Goal: Task Accomplishment & Management: Use online tool/utility

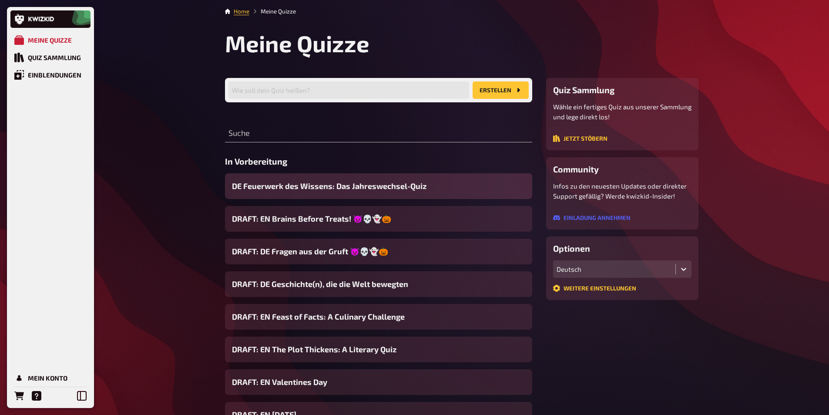
click at [304, 187] on span "DE Feuerwerk des Wissens: Das Jahreswechsel-Quiz" at bounding box center [329, 186] width 195 height 12
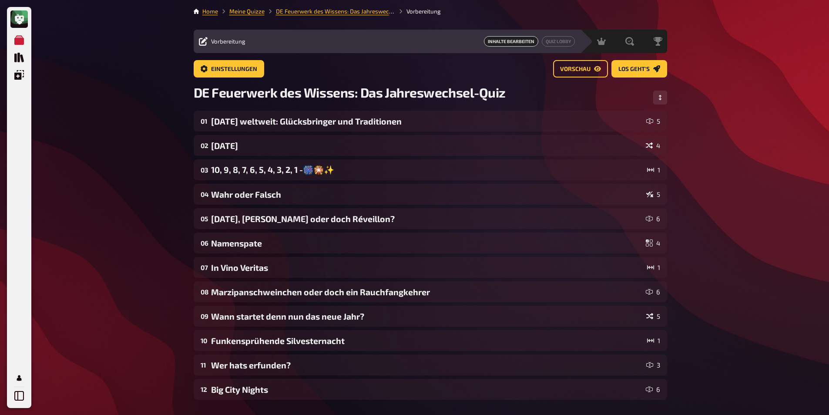
click at [638, 57] on main "Home Meine Quizze DE Feuerwerk des Wissens: Das Jahreswechsel-Quiz Vorbereitung…" at bounding box center [431, 243] width 474 height 472
click at [624, 66] on span "Los geht's" at bounding box center [633, 69] width 31 height 6
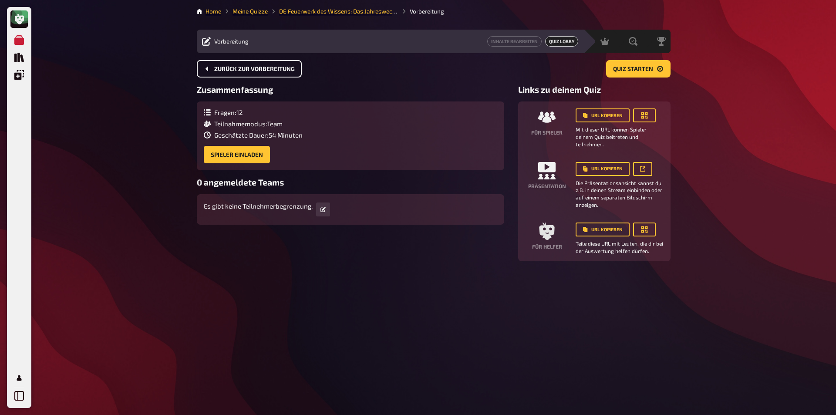
click at [263, 74] on button "Zurück zur Vorbereitung" at bounding box center [249, 68] width 105 height 17
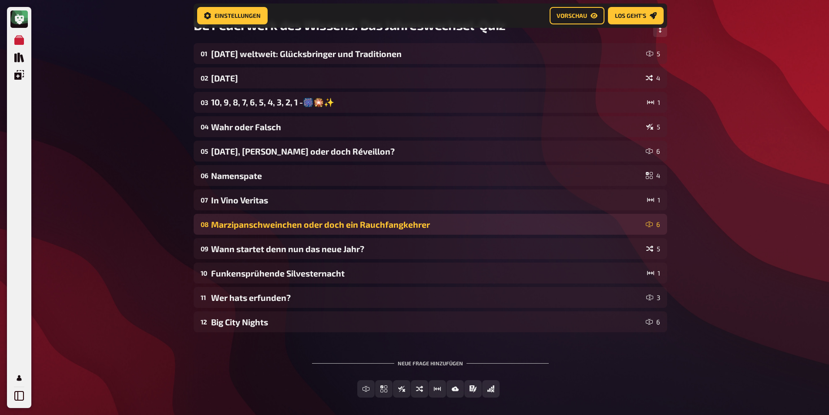
scroll to position [26, 0]
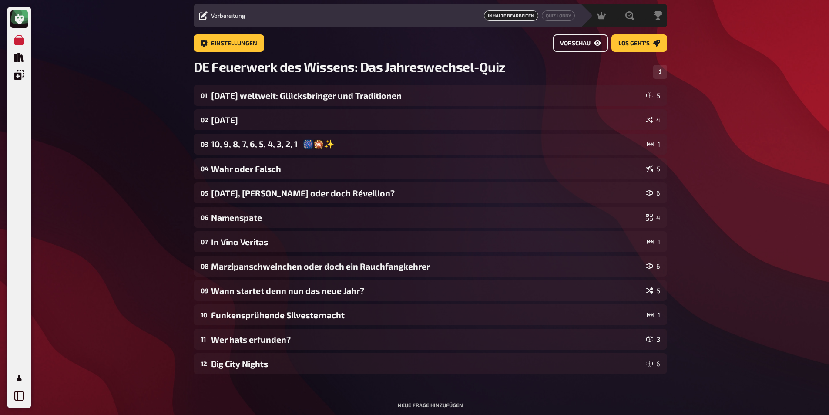
click at [588, 43] on span "Vorschau" at bounding box center [575, 43] width 30 height 6
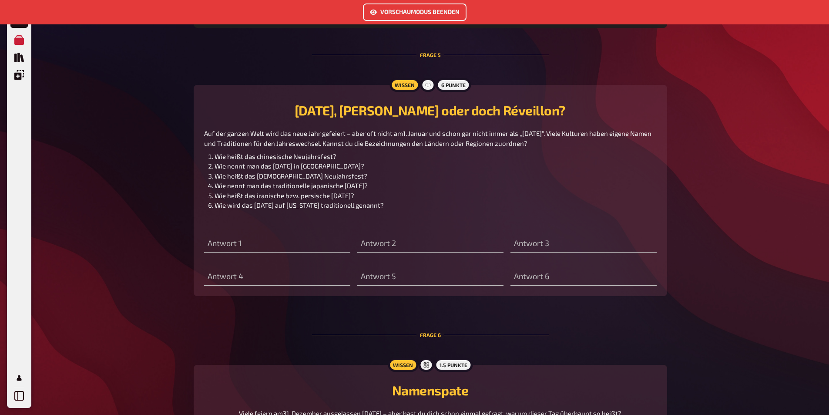
scroll to position [1313, 0]
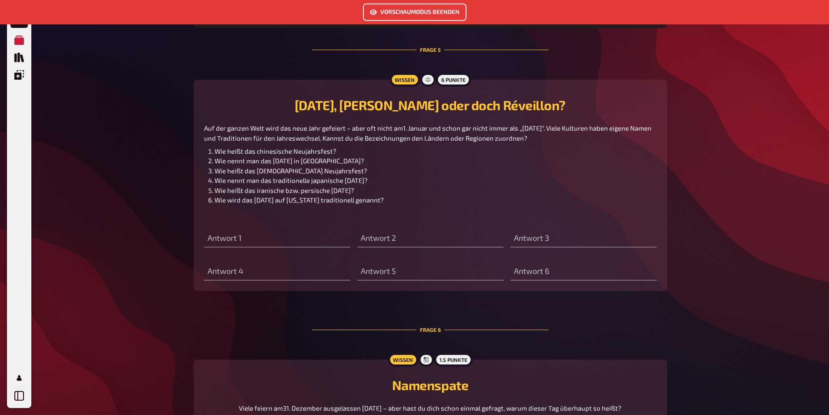
click at [408, 7] on button "Vorschaumodus beenden" at bounding box center [415, 11] width 104 height 17
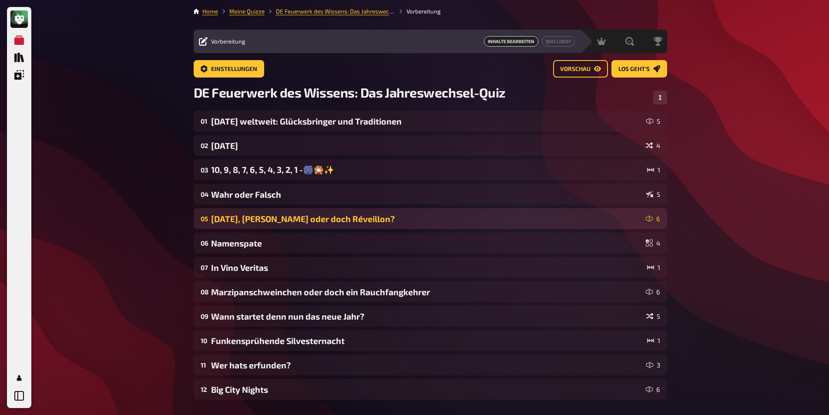
click at [261, 214] on div "[DATE], [PERSON_NAME] oder doch Réveillon?" at bounding box center [426, 219] width 431 height 10
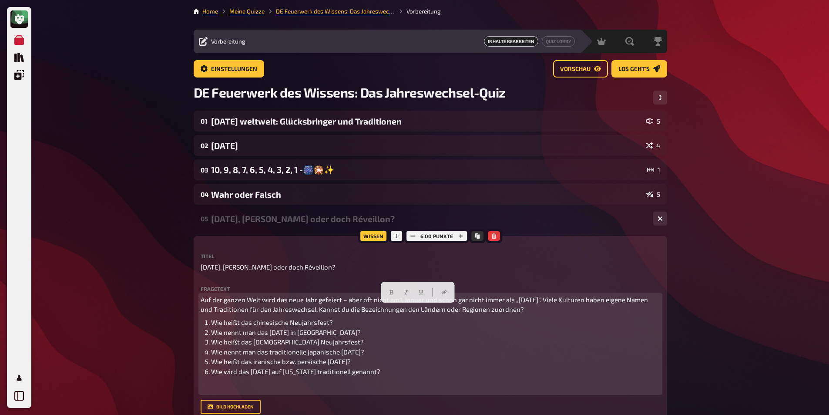
drag, startPoint x: 544, startPoint y: 308, endPoint x: 318, endPoint y: 308, distance: 226.8
click at [318, 308] on p "Auf der ganzen Welt wird das neue Jahr gefeiert – aber oft nicht am1. Januar un…" at bounding box center [431, 305] width 460 height 20
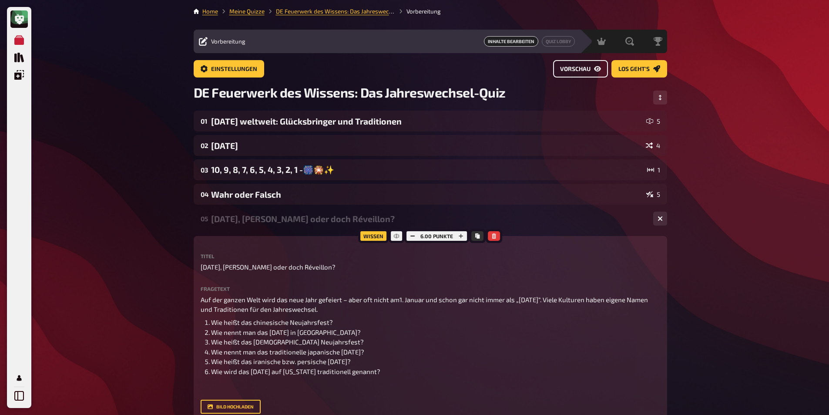
click at [595, 73] on button "Vorschau" at bounding box center [580, 68] width 55 height 17
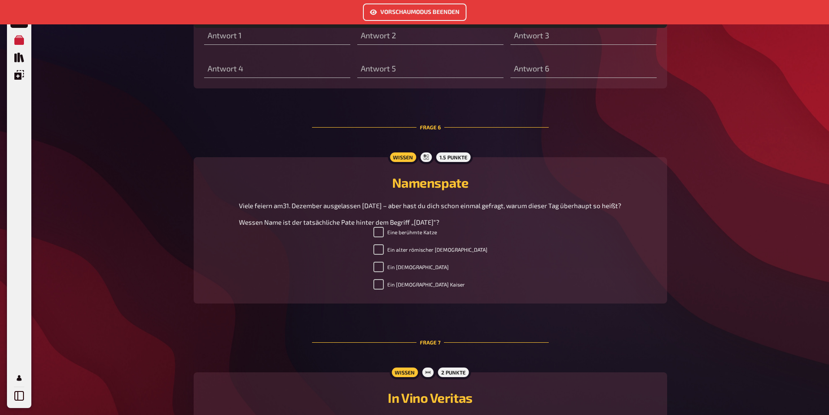
scroll to position [1530, 0]
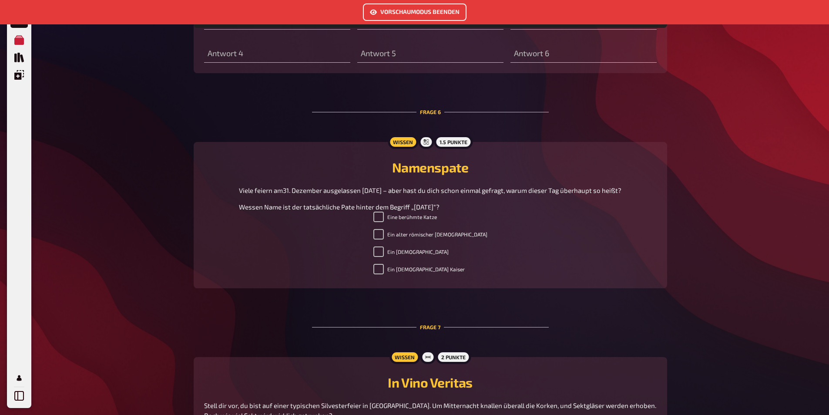
click at [371, 12] on icon "Vorschaumodus beenden" at bounding box center [373, 12] width 7 height 5
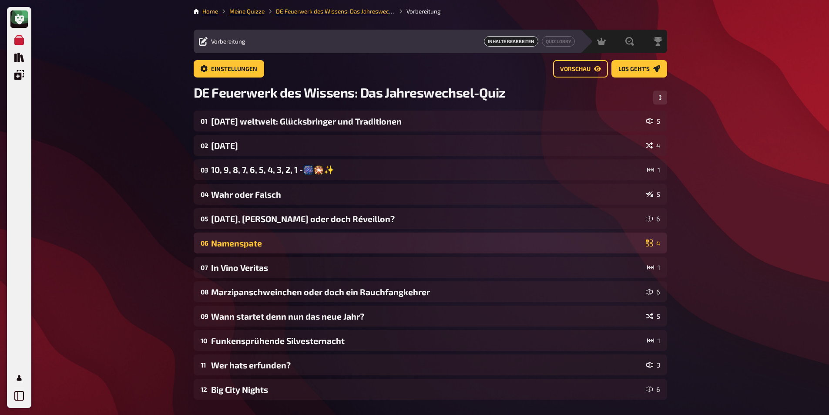
click at [253, 239] on div "Namenspate" at bounding box center [426, 243] width 431 height 10
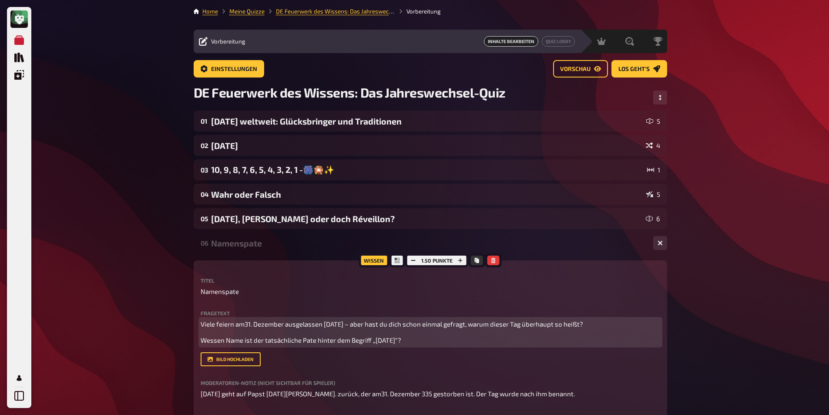
click at [423, 336] on p "Wessen Name ist der tatsächliche Pate hinter dem Begriff „[DATE]“?" at bounding box center [431, 340] width 460 height 10
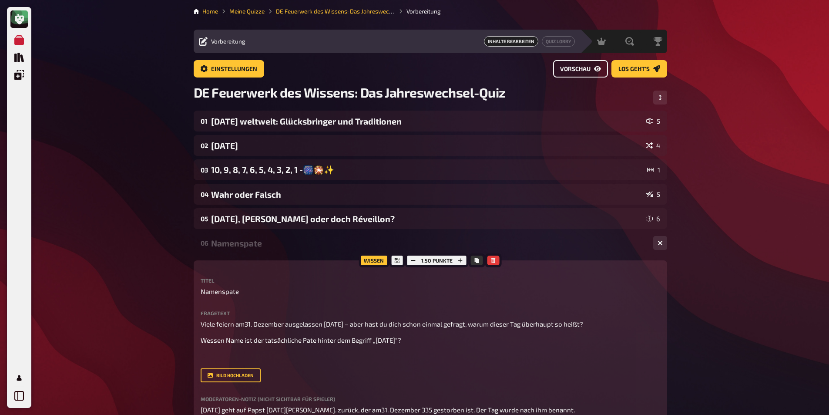
click at [574, 67] on span "Vorschau" at bounding box center [575, 69] width 30 height 6
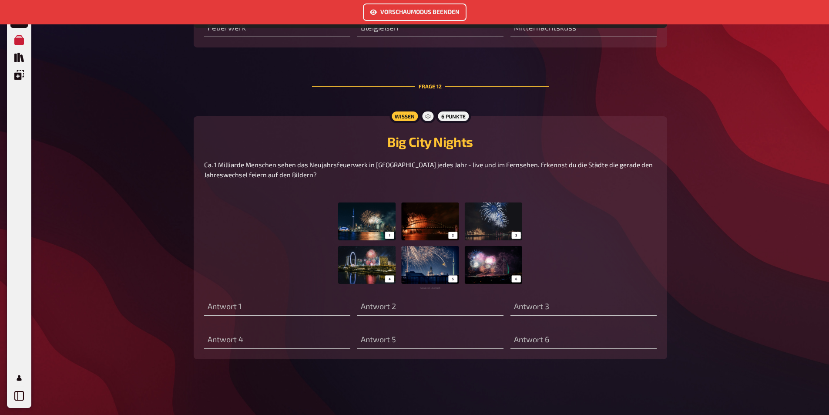
scroll to position [2885, 0]
click at [414, 244] on img at bounding box center [430, 245] width 184 height 87
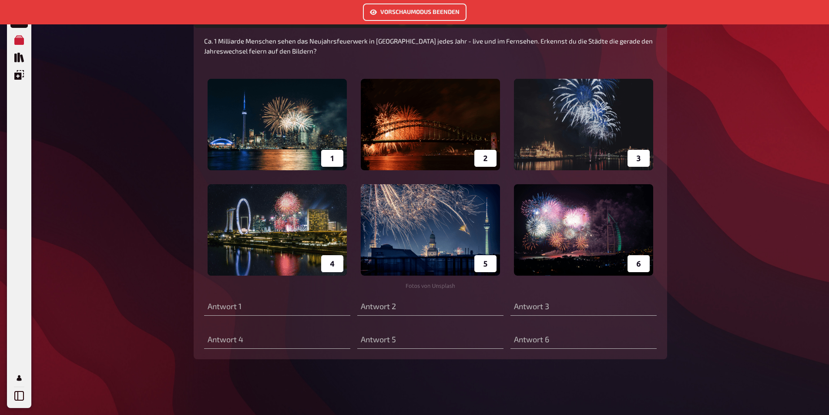
scroll to position [3008, 0]
click at [441, 10] on button "Vorschaumodus beenden" at bounding box center [415, 11] width 104 height 17
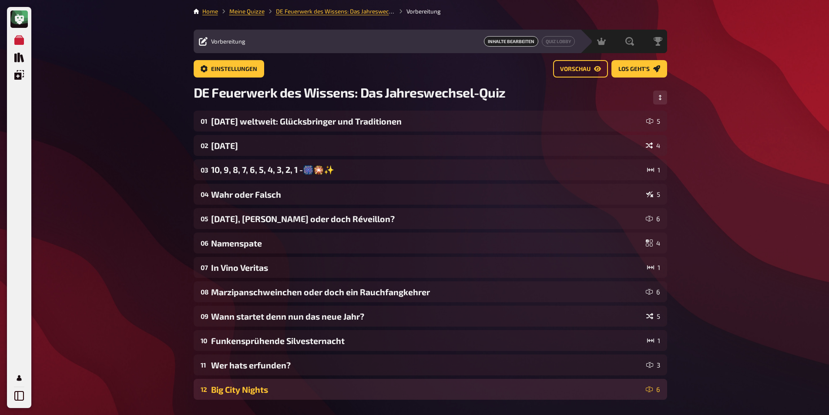
click at [243, 386] on div "Big City Nights" at bounding box center [426, 389] width 431 height 10
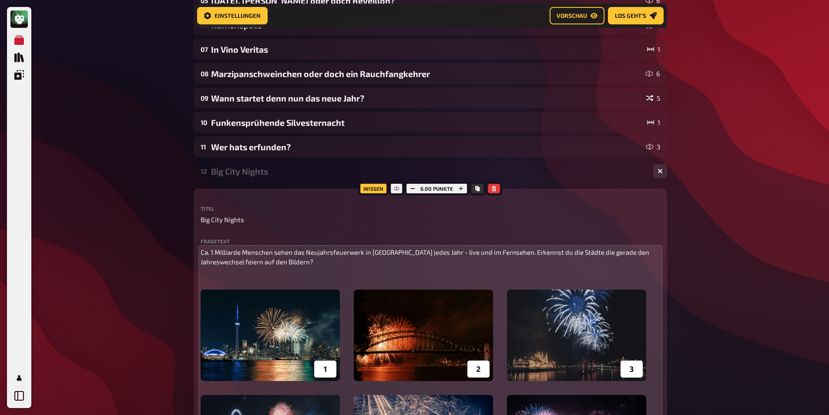
scroll to position [442, 0]
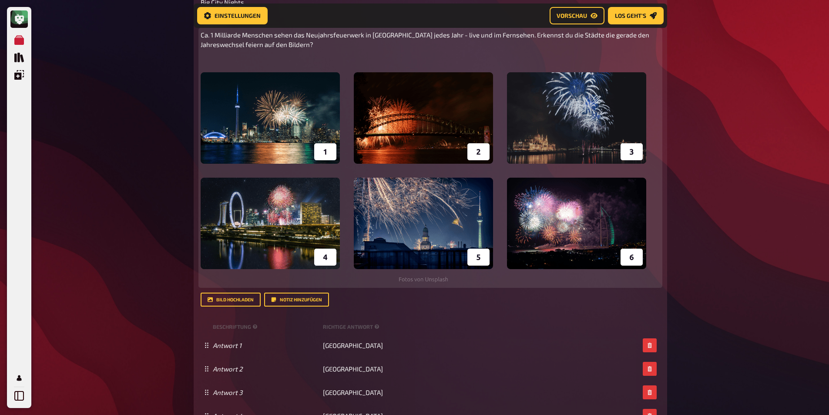
click at [452, 277] on img at bounding box center [424, 177] width 446 height 211
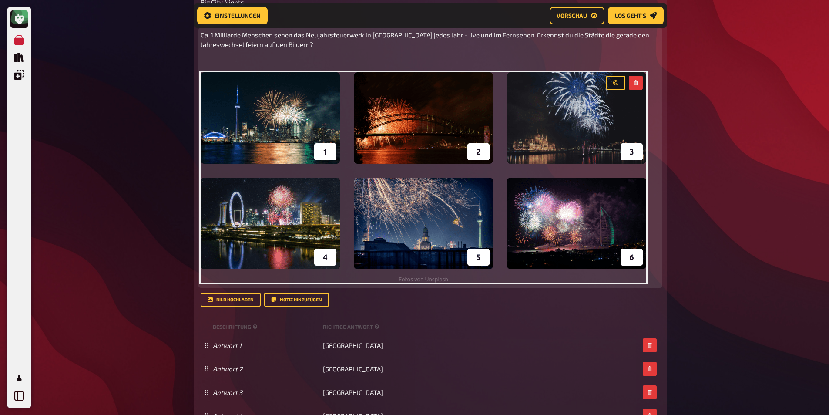
click at [657, 276] on div "Ca. 1 Milliarde Menschen sehen das Neujahrsfeuerwerk in [GEOGRAPHIC_DATA] jedes…" at bounding box center [431, 157] width 460 height 255
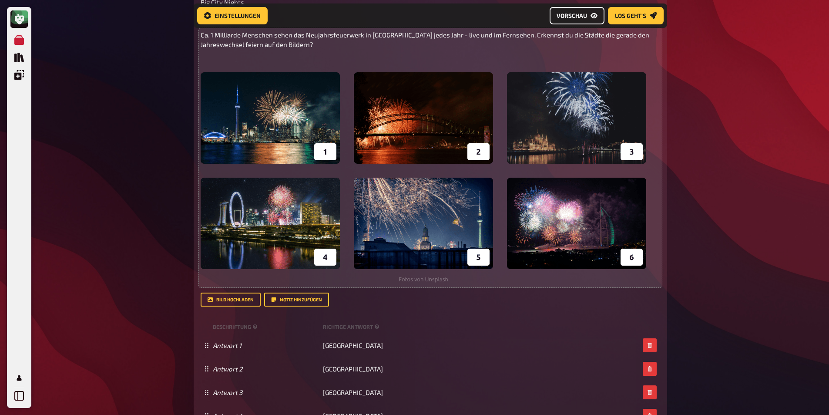
click at [585, 10] on button "Vorschau" at bounding box center [577, 15] width 55 height 17
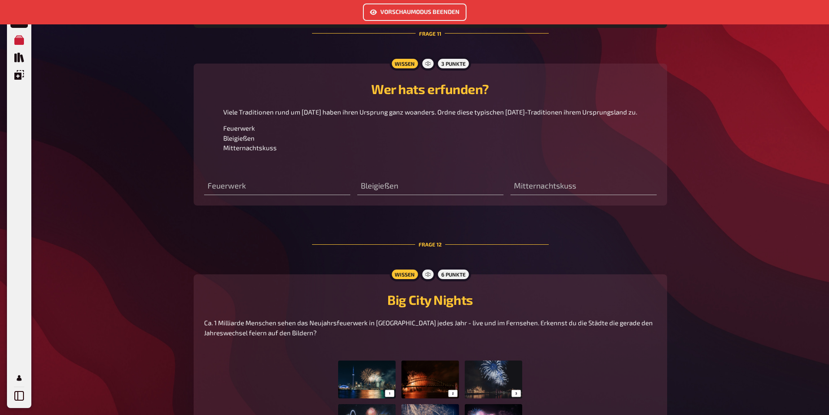
scroll to position [2885, 0]
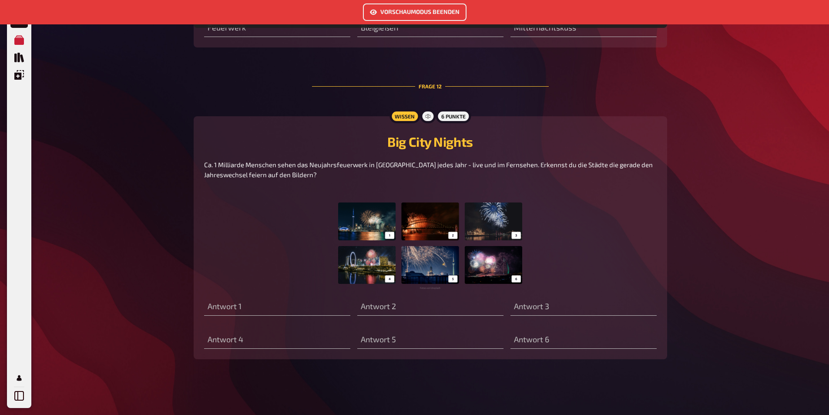
click at [442, 8] on button "Vorschaumodus beenden" at bounding box center [415, 11] width 104 height 17
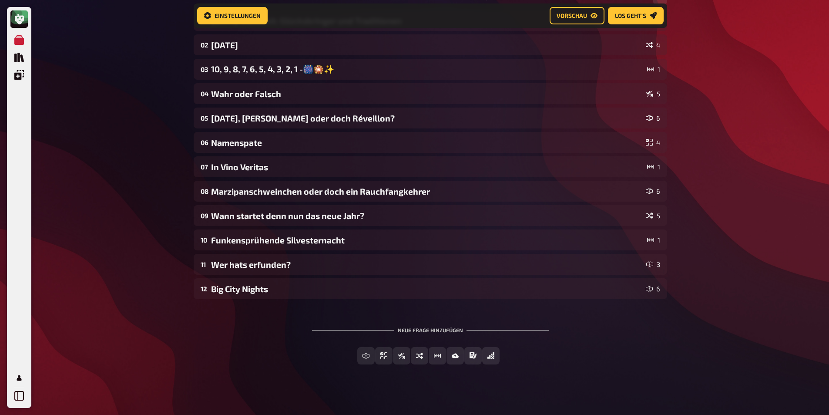
scroll to position [113, 0]
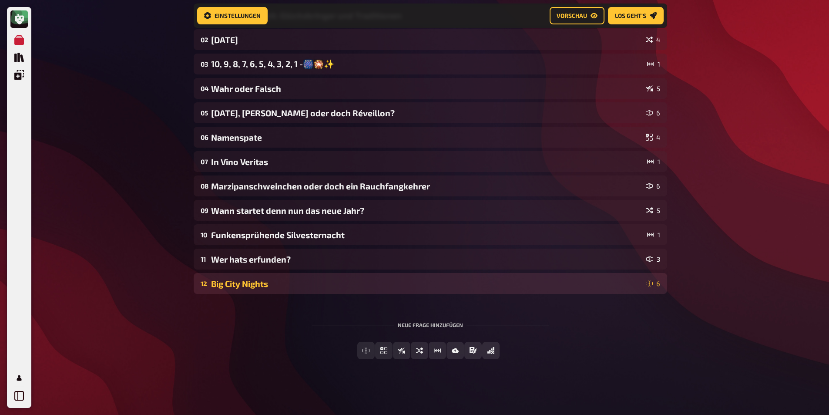
click at [212, 285] on div "Big City Nights" at bounding box center [426, 284] width 431 height 10
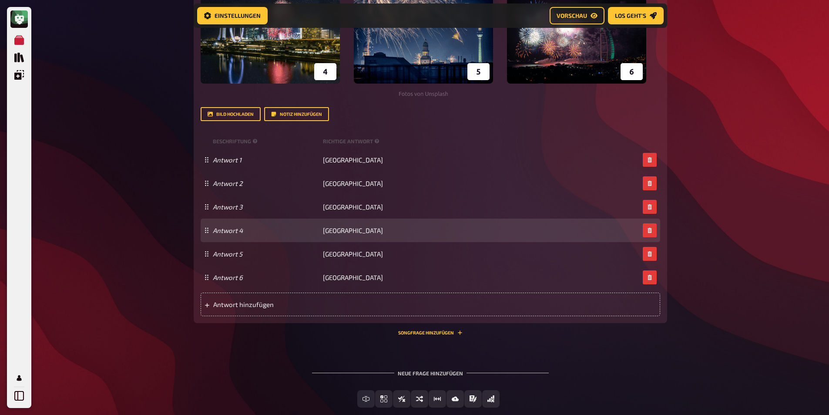
scroll to position [676, 0]
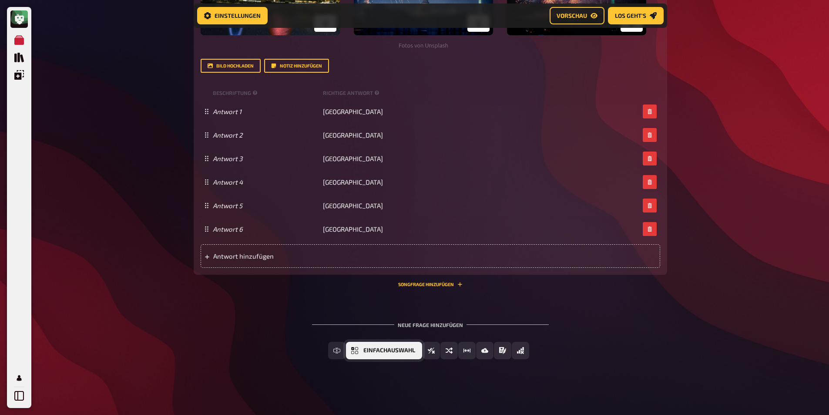
click at [390, 345] on button "Einfachauswahl" at bounding box center [384, 350] width 76 height 17
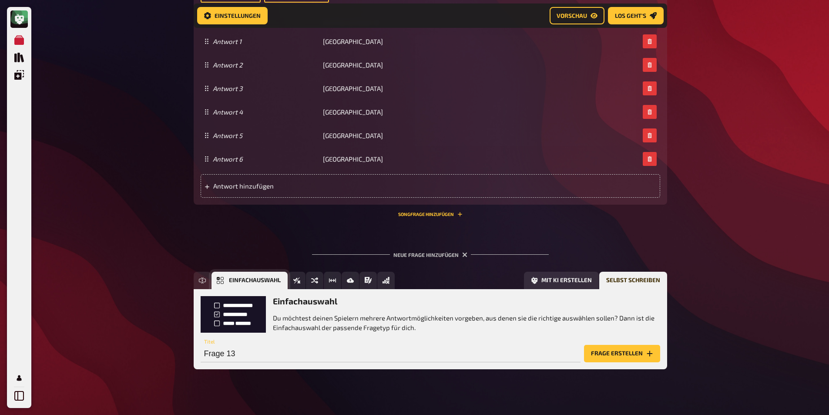
scroll to position [756, 0]
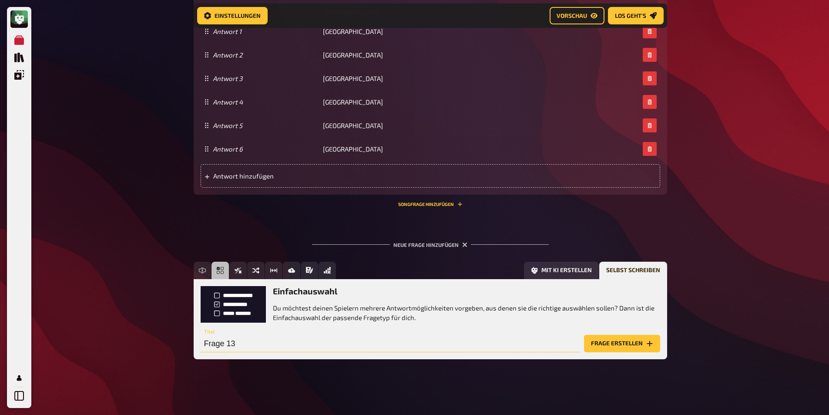
click at [480, 342] on input "Frage 13" at bounding box center [391, 343] width 380 height 17
type input "Klassiker"
click at [619, 338] on button "Frage erstellen" at bounding box center [622, 343] width 76 height 17
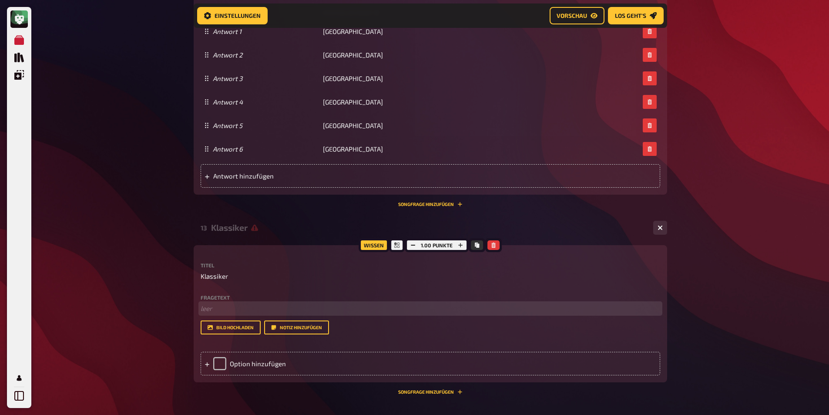
click at [232, 308] on p "﻿ leer" at bounding box center [431, 308] width 460 height 10
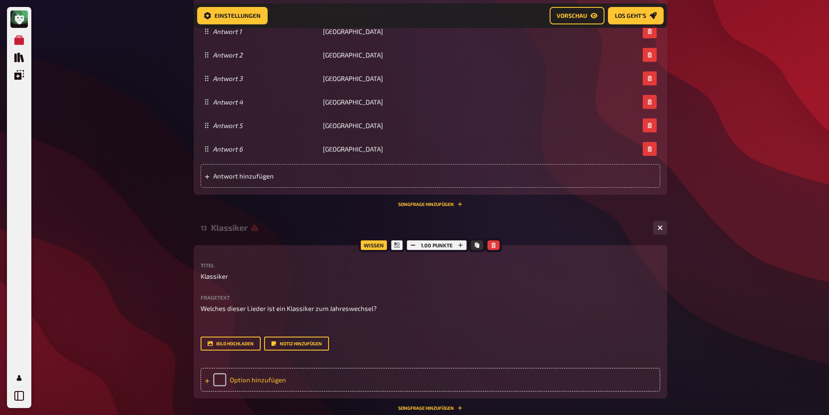
click at [286, 376] on div "Option hinzufügen" at bounding box center [431, 380] width 460 height 24
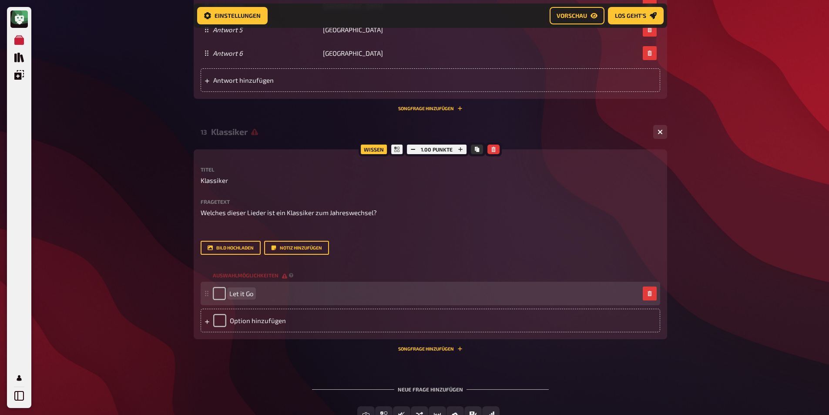
scroll to position [887, 0]
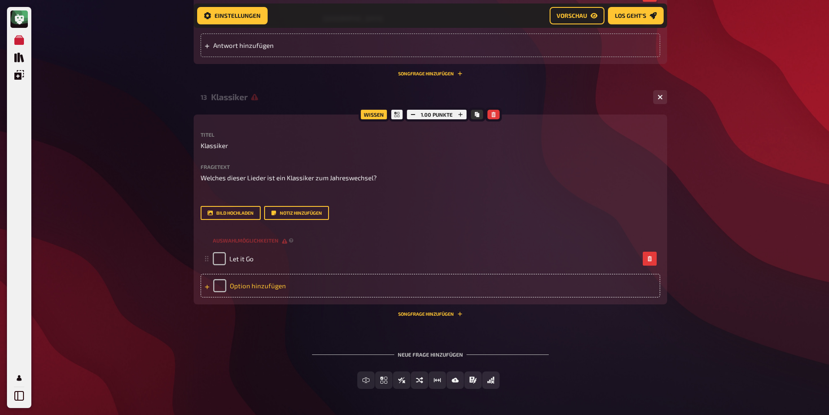
click at [262, 284] on div "Option hinzufügen" at bounding box center [431, 286] width 460 height 24
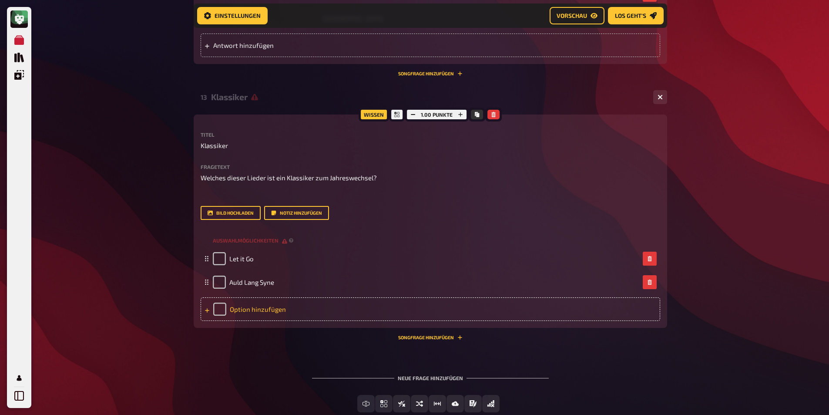
click at [237, 308] on div "Option hinzufügen" at bounding box center [431, 309] width 460 height 24
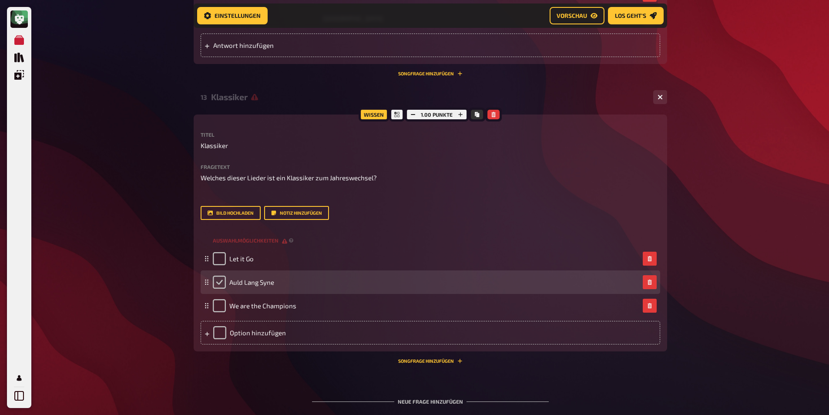
click at [218, 281] on input "checkbox" at bounding box center [219, 282] width 13 height 13
checkbox input "true"
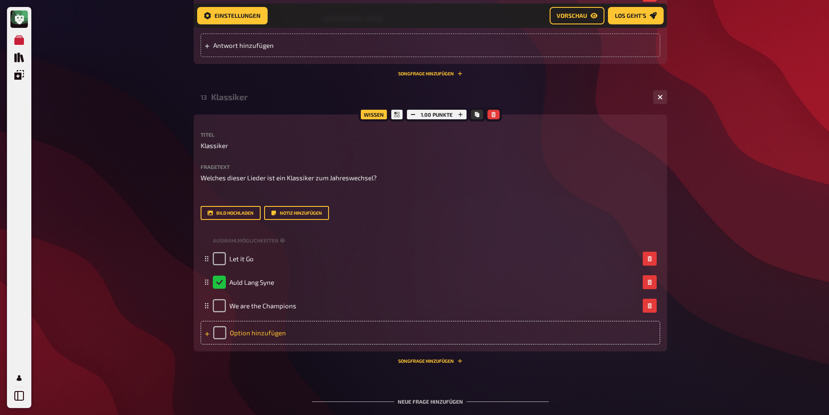
click at [245, 338] on div "Option hinzufügen" at bounding box center [431, 333] width 460 height 24
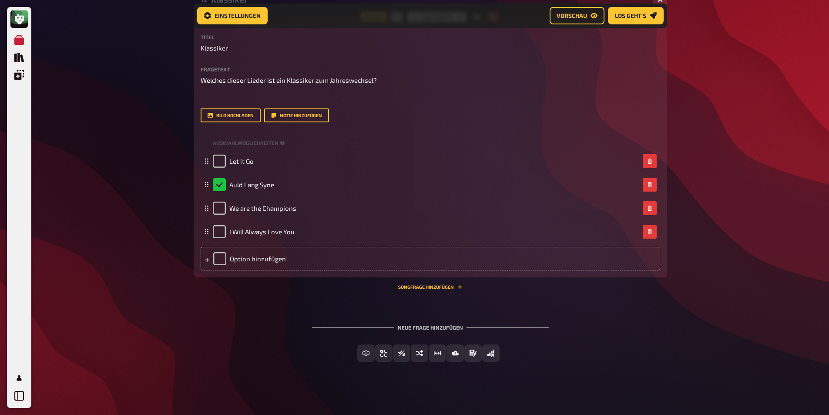
scroll to position [987, 0]
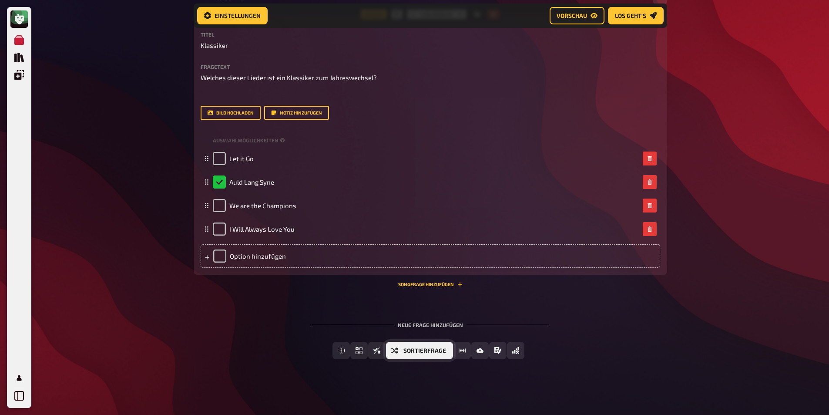
click at [400, 352] on button "Sortierfrage" at bounding box center [419, 350] width 67 height 17
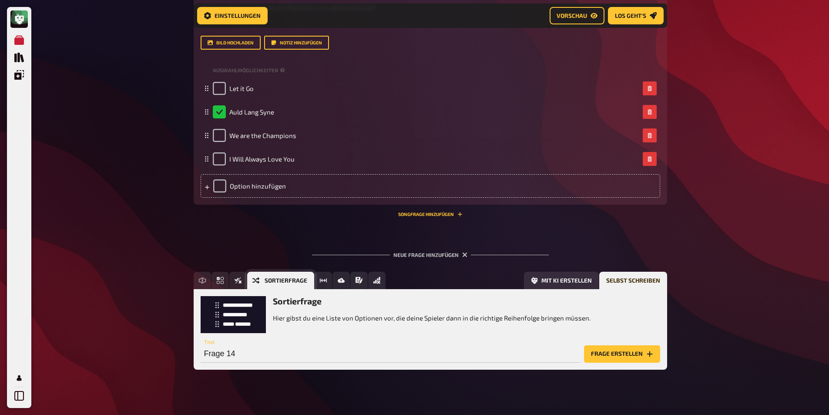
scroll to position [1067, 0]
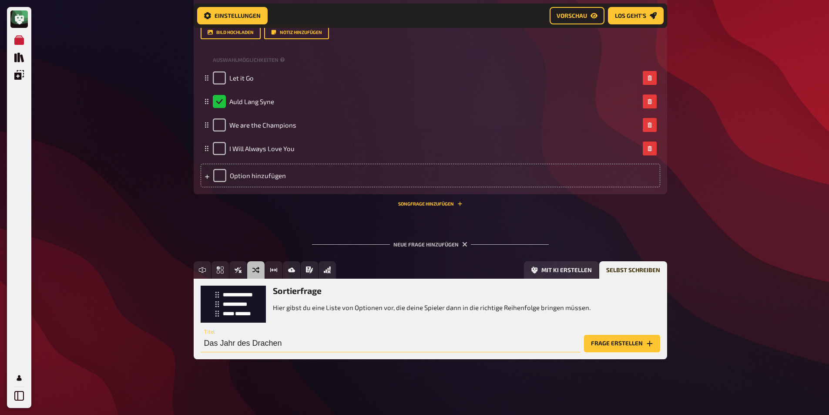
type input "Das Jahr des Drachen"
click at [626, 348] on button "Frage erstellen" at bounding box center [622, 343] width 76 height 17
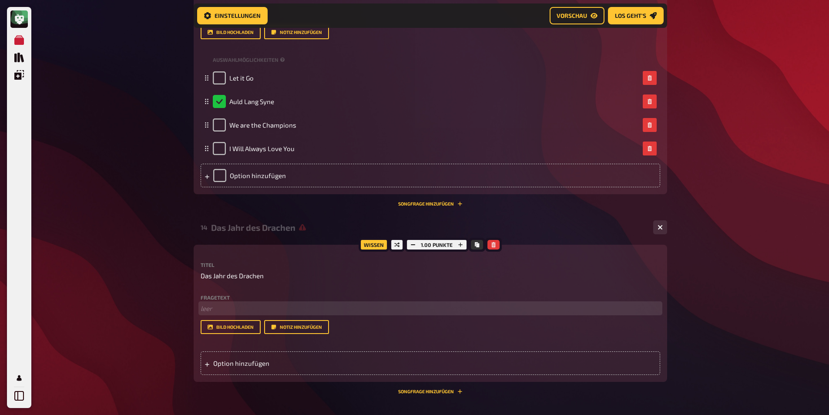
click at [232, 309] on p "﻿ leer" at bounding box center [431, 308] width 460 height 10
click at [551, 308] on p "2024 war das Jahr des Drachen - gefolgt 2025 vom Jahr der Schlange. Ordne die g…" at bounding box center [431, 308] width 460 height 10
click at [446, 310] on span "2024 war das Jahr des Drachen - gefolgt 2025 vom Jahr der Schlange. Ordne die g…" at bounding box center [373, 308] width 345 height 8
click at [585, 306] on p "2024 war das Jahr des Drachen - gefolgt 2025 vom Jahr der Schlange. Ordne die u…" at bounding box center [431, 308] width 460 height 10
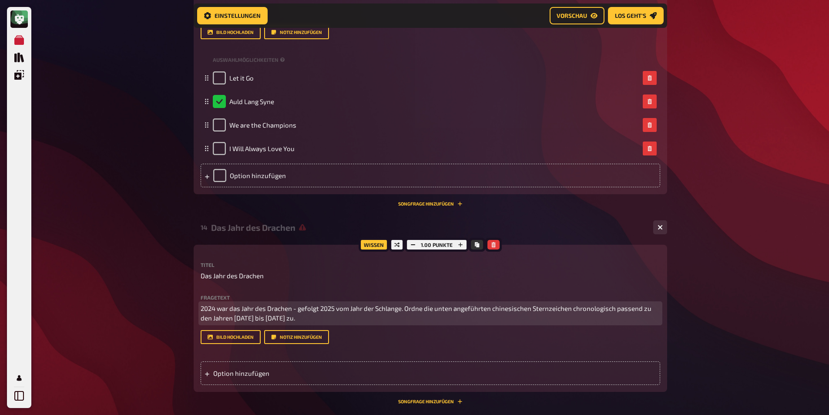
click at [250, 316] on span "2024 war das Jahr des Drachen - gefolgt 2025 vom Jahr der Schlange. Ordne die u…" at bounding box center [427, 313] width 452 height 18
click at [309, 312] on p "2024 war das Jahr des Drachen - gefolgt 2025 vom Jahr der Schlange. Ordne die u…" at bounding box center [431, 313] width 460 height 20
click at [307, 316] on span "2024 war das Jahr des Drachen - gefolgt 2025 vom Jahr der Schlange. Ordne die u…" at bounding box center [427, 313] width 452 height 18
drag, startPoint x: 251, startPoint y: 317, endPoint x: 283, endPoint y: 318, distance: 32.2
click at [283, 318] on span "2024 war das Jahr des Drachen - gefolgt 2025 vom Jahr der Schlange. Ordne die u…" at bounding box center [427, 313] width 452 height 18
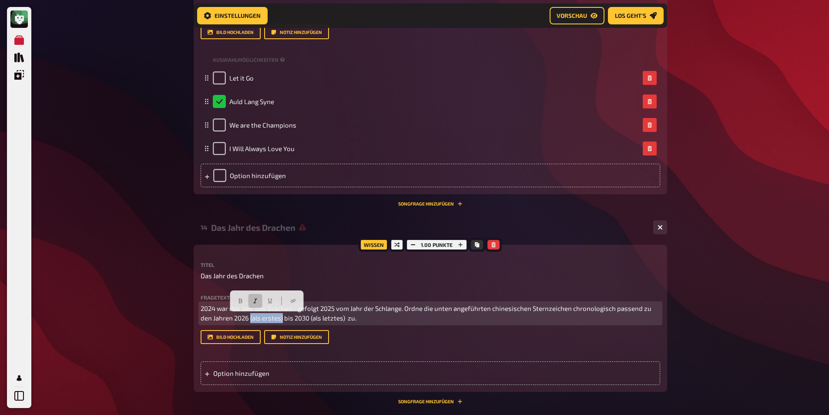
click at [258, 298] on button "button" at bounding box center [255, 301] width 14 height 14
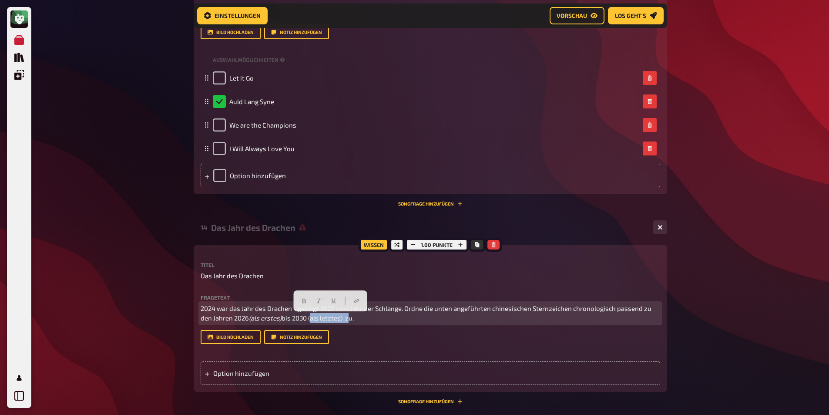
drag, startPoint x: 311, startPoint y: 318, endPoint x: 349, endPoint y: 318, distance: 37.4
click at [349, 318] on span "bis 2030 (als letztes) zu." at bounding box center [318, 318] width 72 height 8
click at [318, 301] on icon "button" at bounding box center [318, 300] width 5 height 5
click at [376, 323] on p "2024 war das Jahr des Drachen - gefolgt 2025 vom Jahr der Schlange. Ordne die u…" at bounding box center [431, 313] width 460 height 20
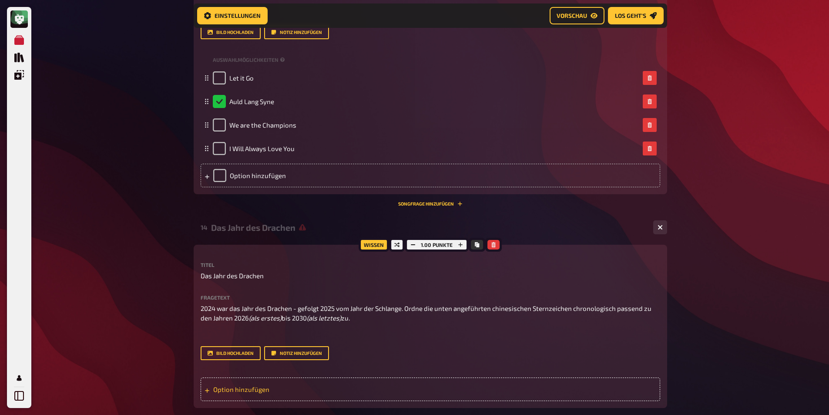
click at [296, 390] on div "Option hinzufügen" at bounding box center [431, 389] width 460 height 24
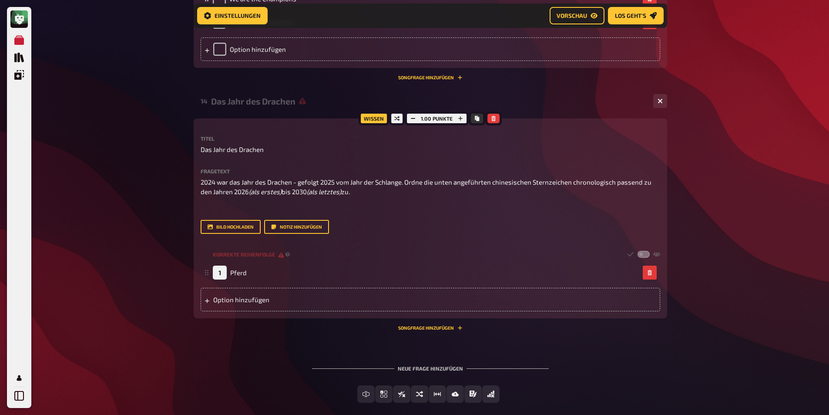
scroll to position [1198, 0]
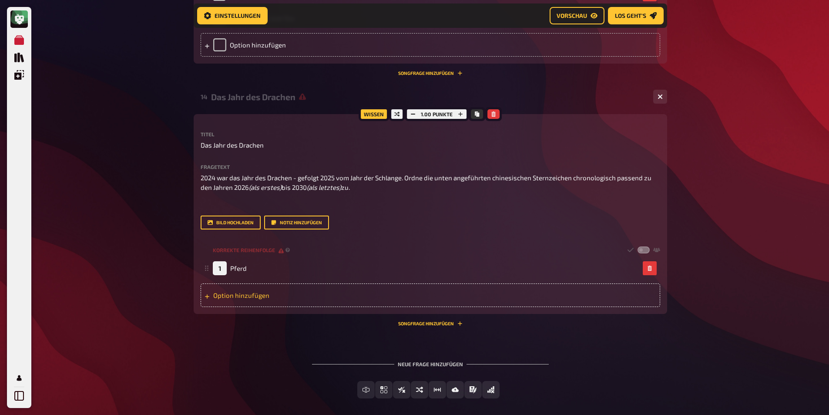
click at [266, 299] on div "Option hinzufügen" at bounding box center [431, 295] width 460 height 24
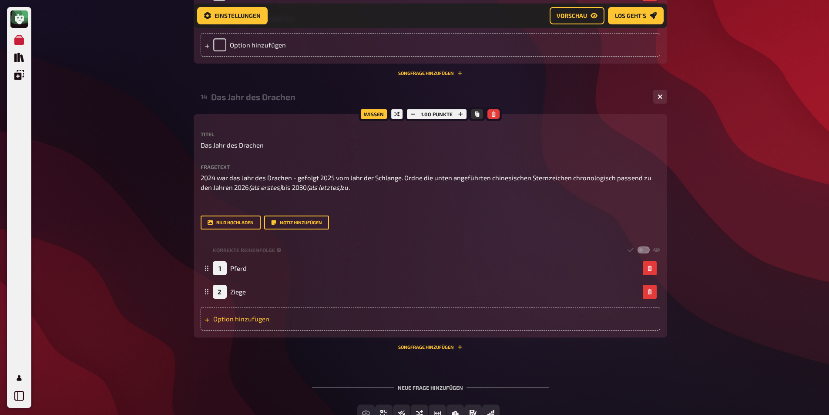
click at [275, 321] on div "Option hinzufügen" at bounding box center [431, 319] width 460 height 24
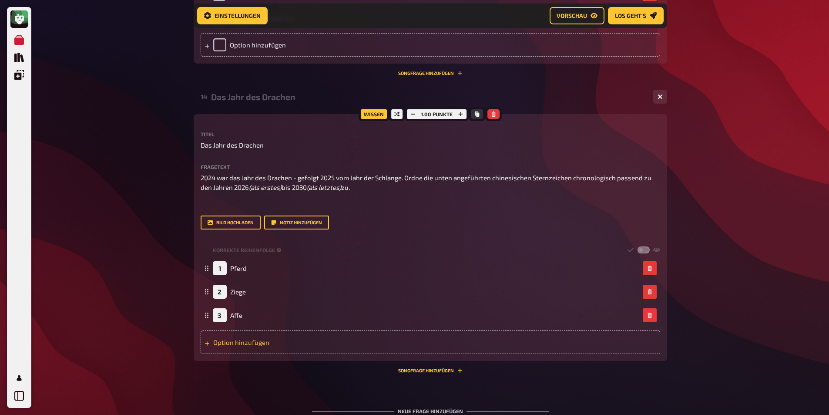
click at [240, 341] on div "Option hinzufügen" at bounding box center [431, 342] width 460 height 24
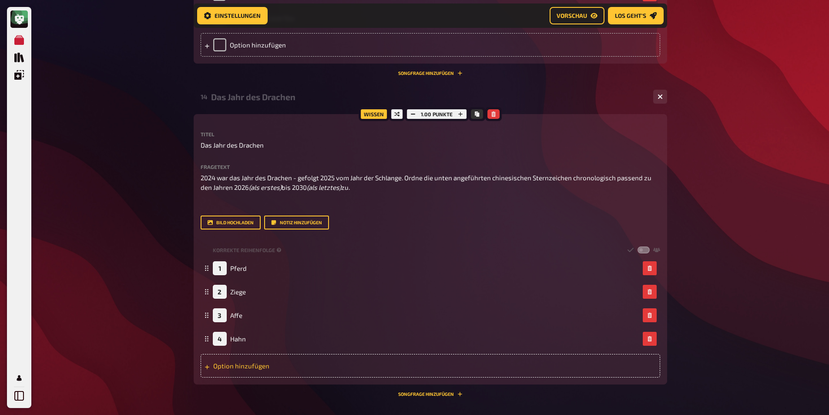
click at [248, 368] on div "Option hinzufügen" at bounding box center [431, 366] width 460 height 24
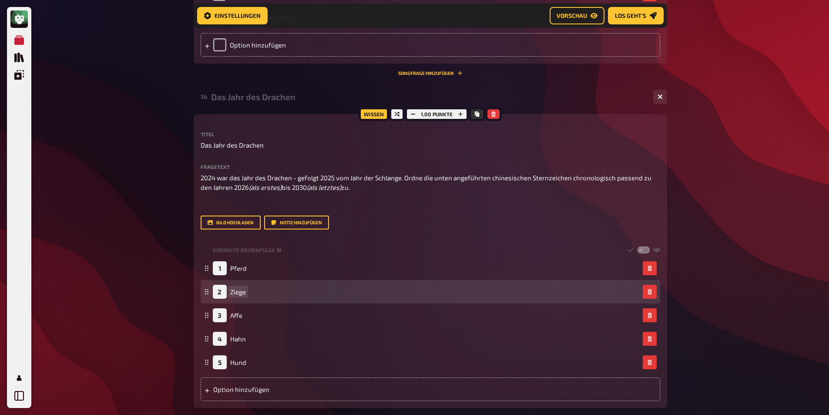
click at [239, 289] on span "Ziege" at bounding box center [238, 292] width 16 height 8
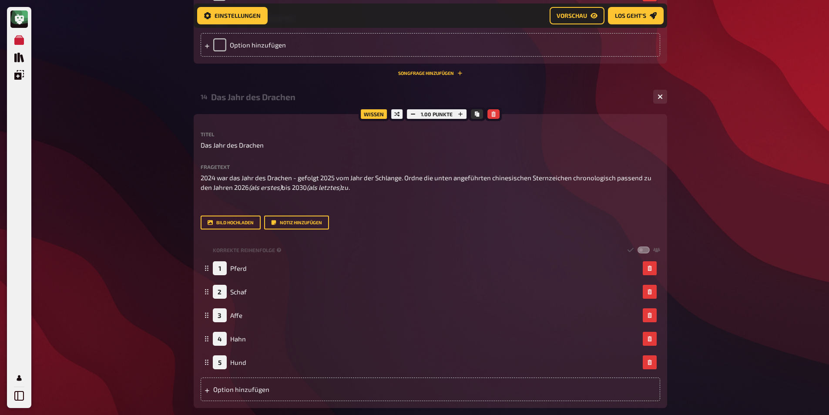
click at [648, 10] on button "Los geht's" at bounding box center [636, 15] width 56 height 17
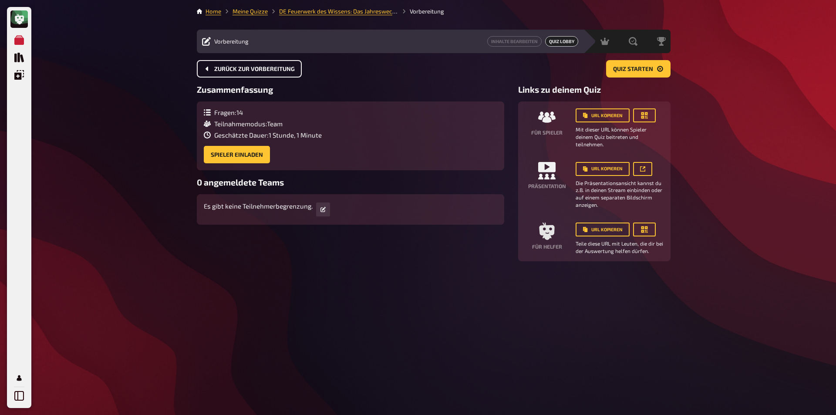
click at [225, 69] on span "Zurück zur Vorbereitung" at bounding box center [254, 69] width 81 height 6
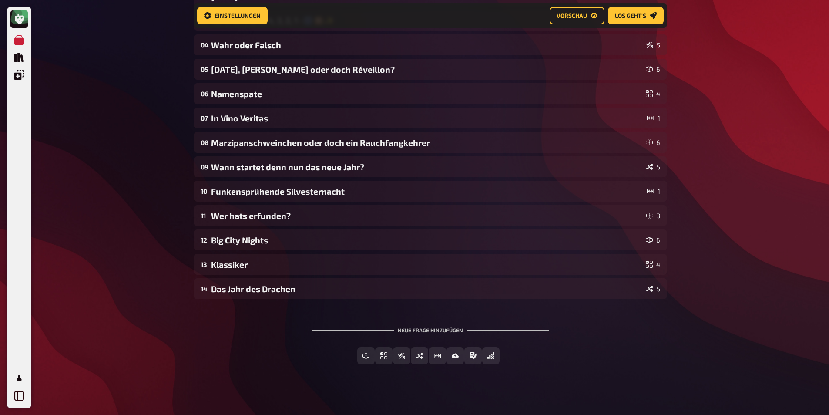
scroll to position [161, 0]
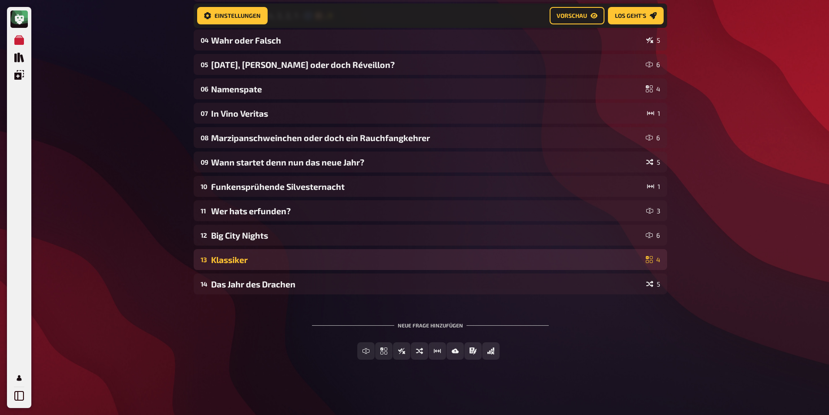
click at [246, 257] on div "Klassiker" at bounding box center [426, 260] width 431 height 10
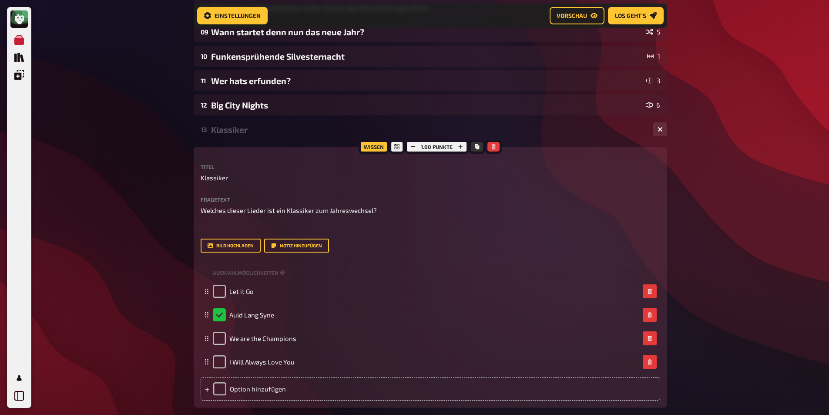
scroll to position [292, 0]
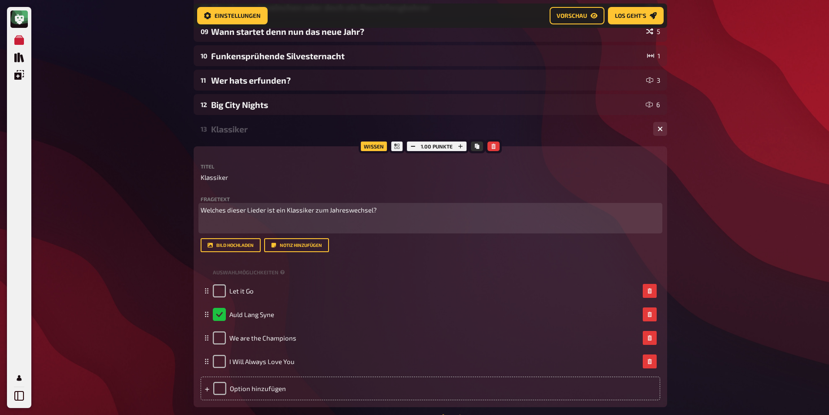
click at [202, 211] on span "Welches dieser Lieder ist ein Klassiker zum Jahreswechsel?" at bounding box center [289, 210] width 176 height 8
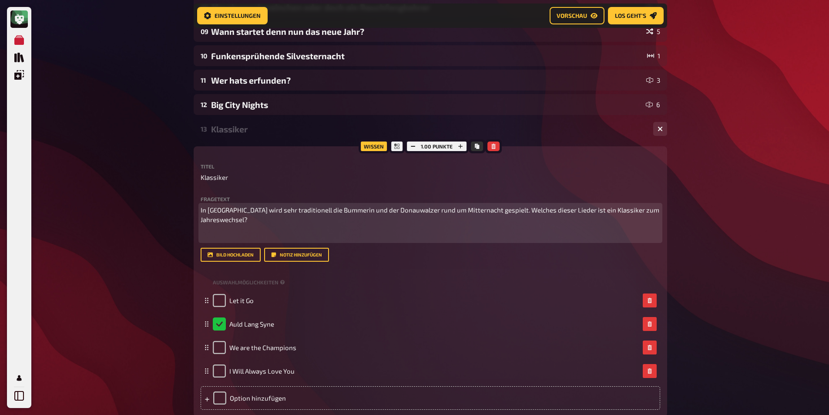
click at [420, 214] on p "In [GEOGRAPHIC_DATA] wird sehr traditionell die Bummerin und der Donauwalzer ru…" at bounding box center [431, 215] width 460 height 20
click at [483, 208] on span "In [GEOGRAPHIC_DATA] wird sehr traditionell die Bummerin und der Donauwalzer um…" at bounding box center [423, 215] width 444 height 18
click at [587, 210] on span "In [GEOGRAPHIC_DATA] wird sehr traditionell die Bummerin und der Donauwalzer um…" at bounding box center [430, 215] width 459 height 18
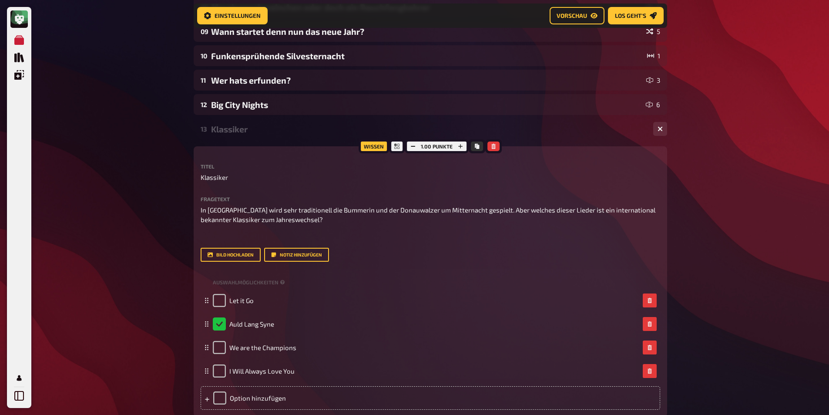
click at [94, 192] on div "Meine Quizze Quiz Sammlung Einblendungen Profil Home Meine Quizze DE Feuerwerk …" at bounding box center [414, 144] width 829 height 873
click at [108, 245] on div "Meine Quizze Quiz Sammlung Einblendungen Profil Home Meine Quizze DE Feuerwerk …" at bounding box center [414, 144] width 829 height 873
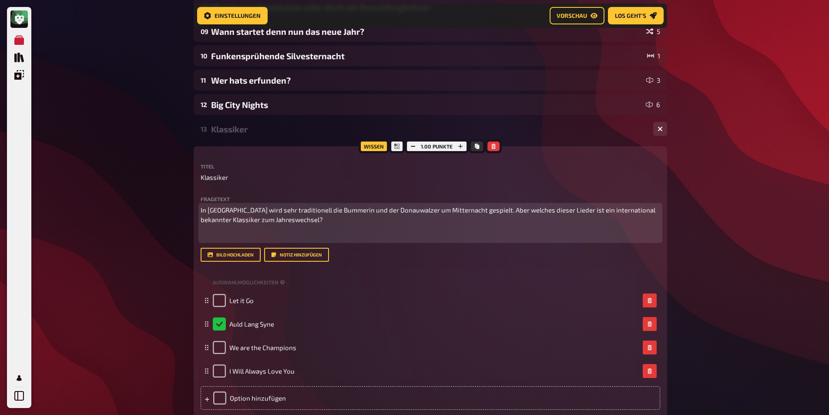
click at [261, 208] on span "In [GEOGRAPHIC_DATA] wird sehr traditionell die Bummerin und der Donauwalzer um…" at bounding box center [429, 215] width 456 height 18
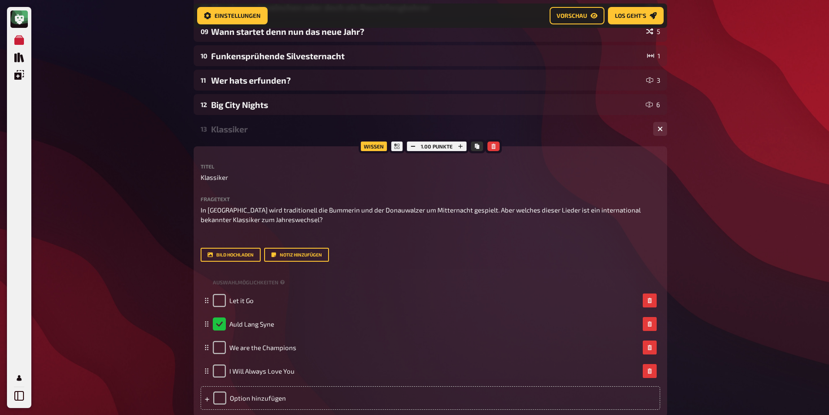
click at [108, 202] on div "Meine Quizze Quiz Sammlung Einblendungen Profil Home Meine Quizze DE Feuerwerk …" at bounding box center [414, 144] width 829 height 873
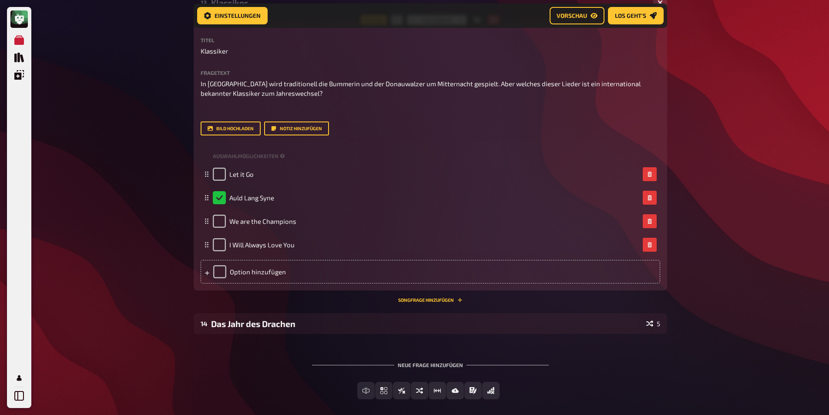
scroll to position [371, 0]
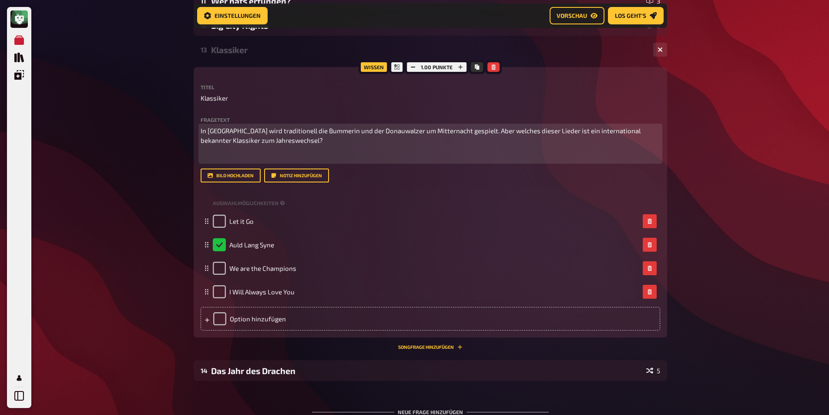
click at [343, 133] on span "In [GEOGRAPHIC_DATA] wird traditionell die Bummerin und der Donauwalzer um Mitt…" at bounding box center [421, 136] width 441 height 18
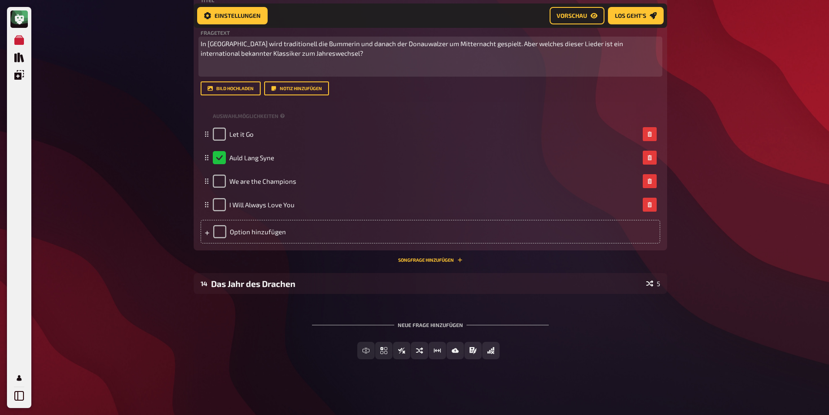
scroll to position [240, 0]
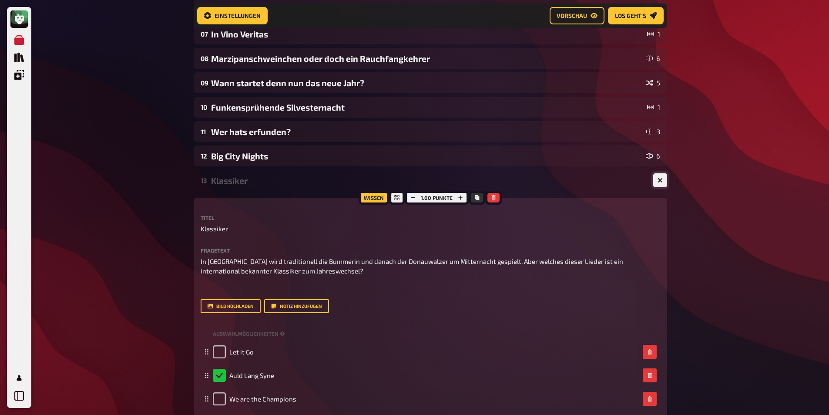
click at [662, 181] on icon "button" at bounding box center [660, 180] width 5 height 5
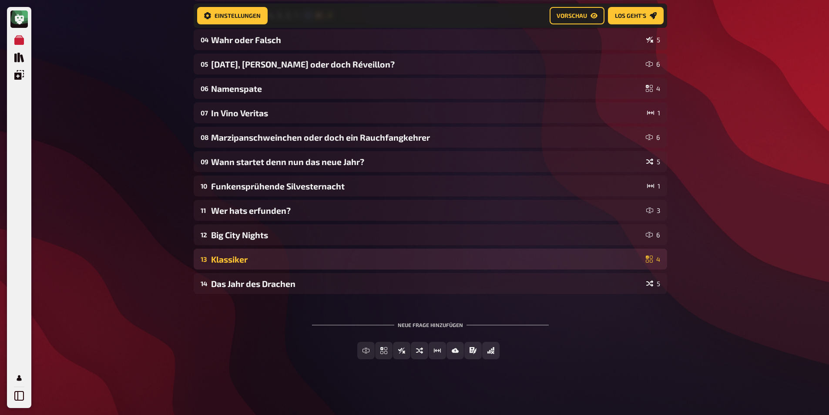
scroll to position [161, 0]
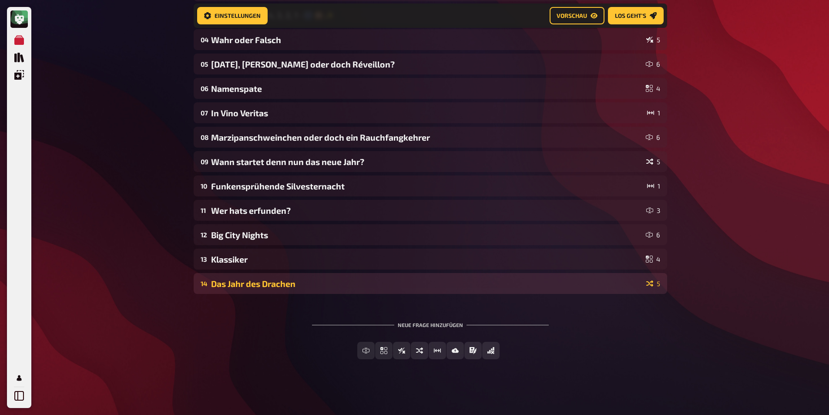
click at [348, 283] on div "Das Jahr des Drachen" at bounding box center [427, 284] width 432 height 10
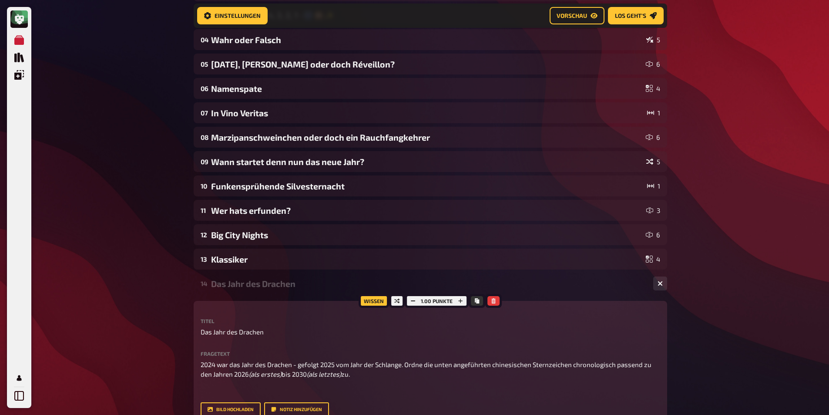
scroll to position [240, 0]
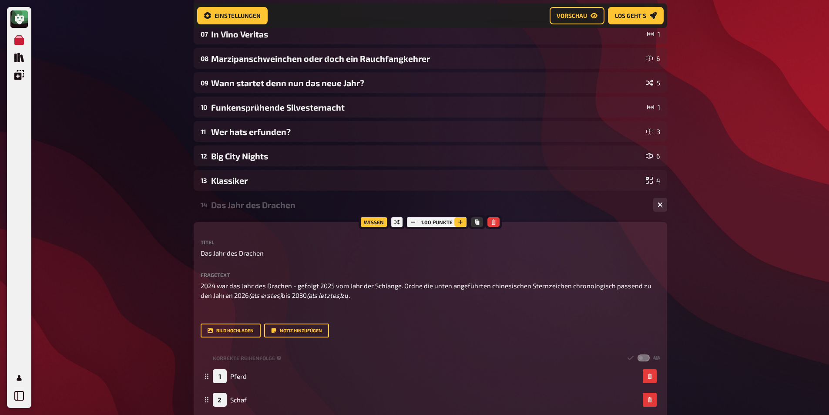
click at [461, 221] on icon "button" at bounding box center [460, 221] width 5 height 5
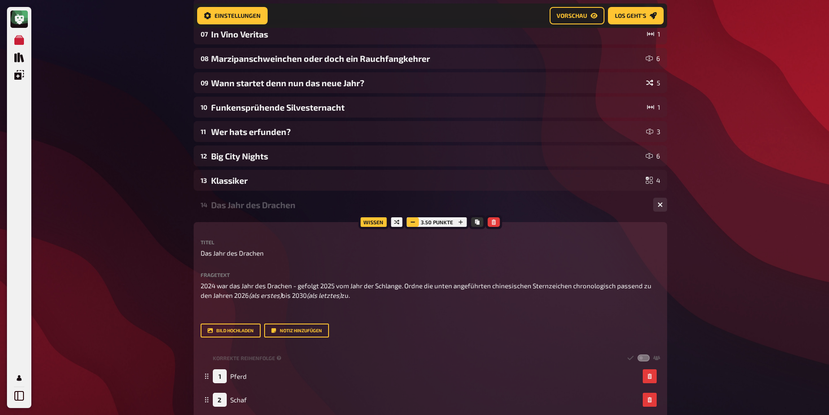
click at [415, 220] on icon "button" at bounding box center [412, 221] width 5 height 5
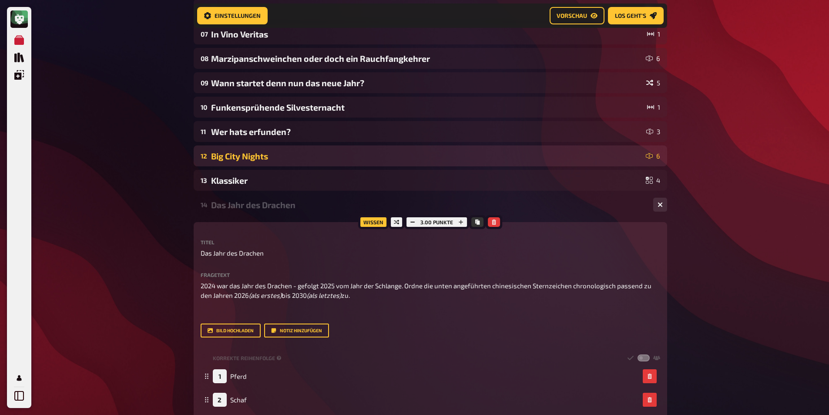
click at [286, 154] on div "Big City Nights" at bounding box center [426, 156] width 431 height 10
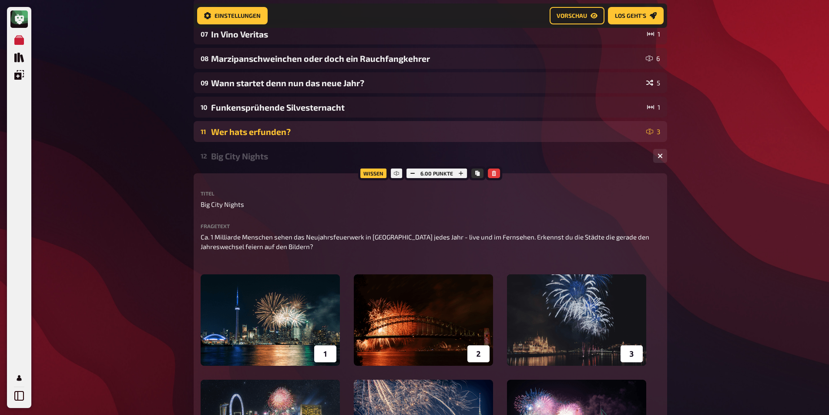
click at [308, 131] on div "Wer hats erfunden?" at bounding box center [427, 132] width 432 height 10
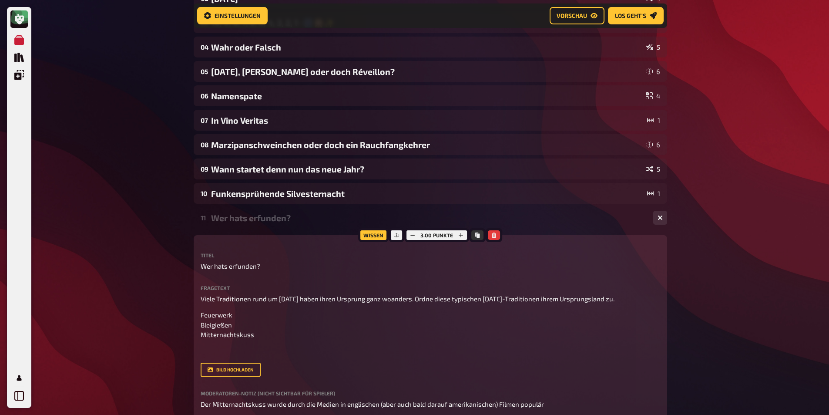
scroll to position [153, 0]
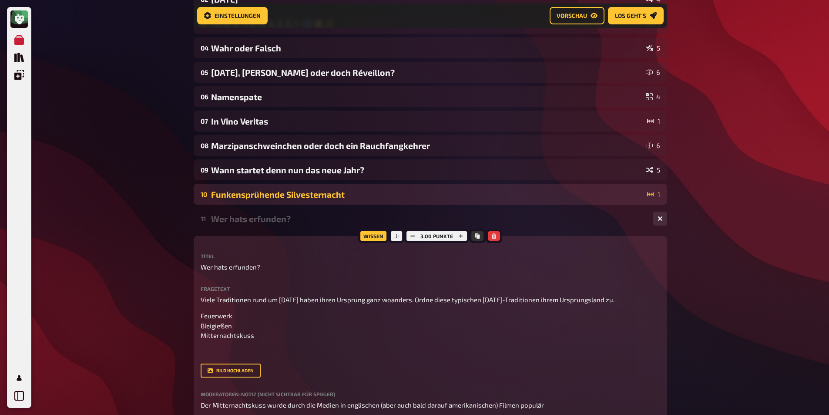
click at [297, 196] on div "Funkensprühende Silvesternacht" at bounding box center [427, 194] width 433 height 10
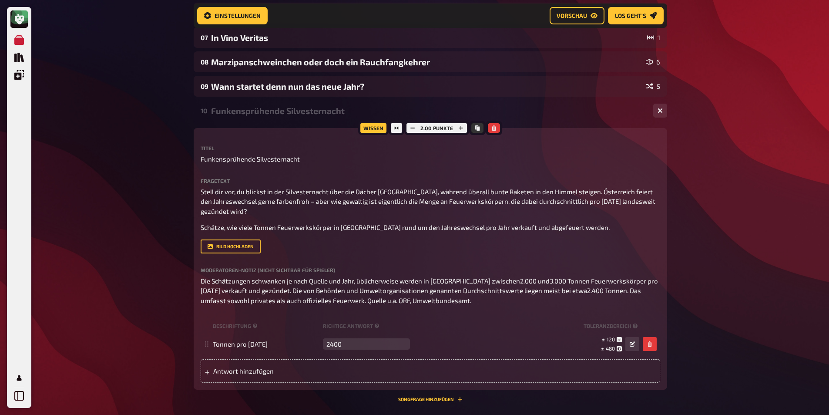
scroll to position [240, 0]
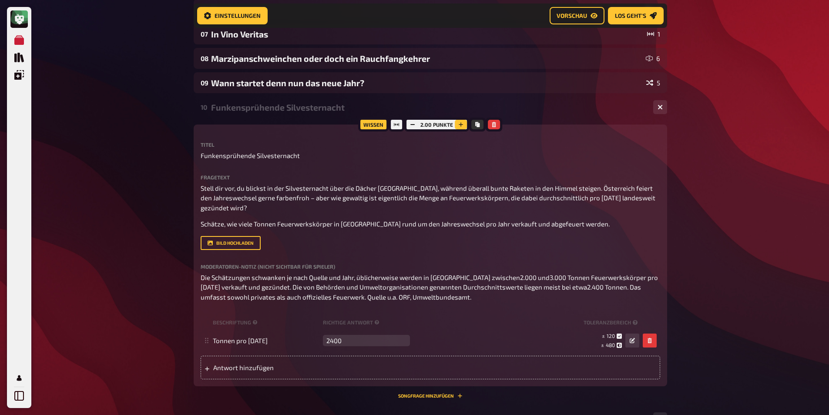
click at [466, 121] on button "button" at bounding box center [461, 125] width 12 height 10
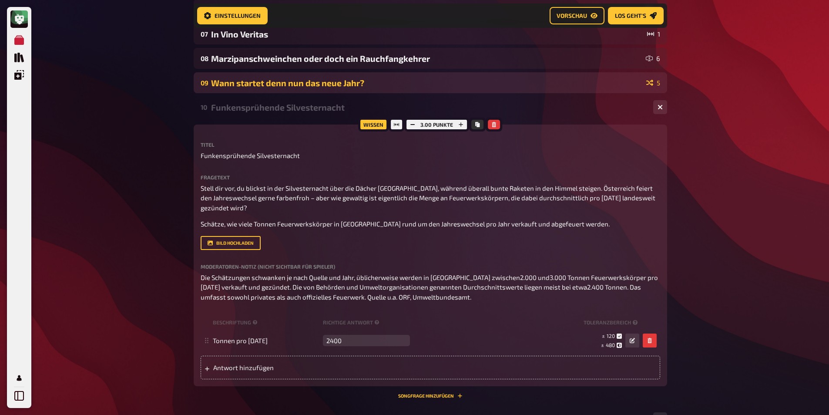
click at [221, 79] on div "Wann startet denn nun das neue Jahr?" at bounding box center [427, 83] width 432 height 10
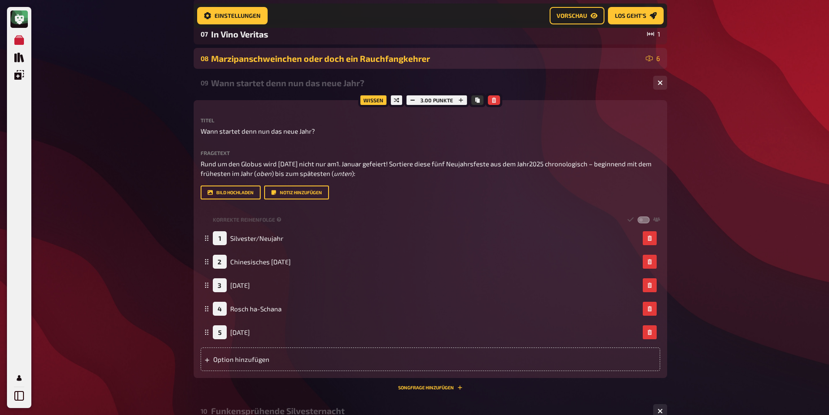
click at [224, 59] on div "Marzipanschweinchen oder doch ein Rauchfangkehrer" at bounding box center [426, 59] width 431 height 10
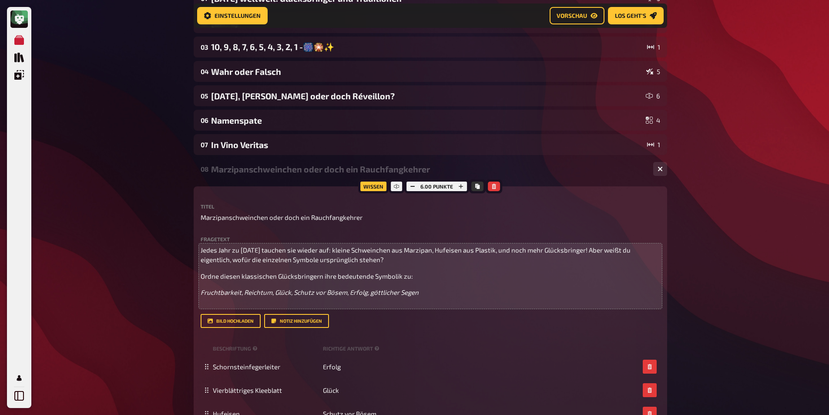
scroll to position [110, 0]
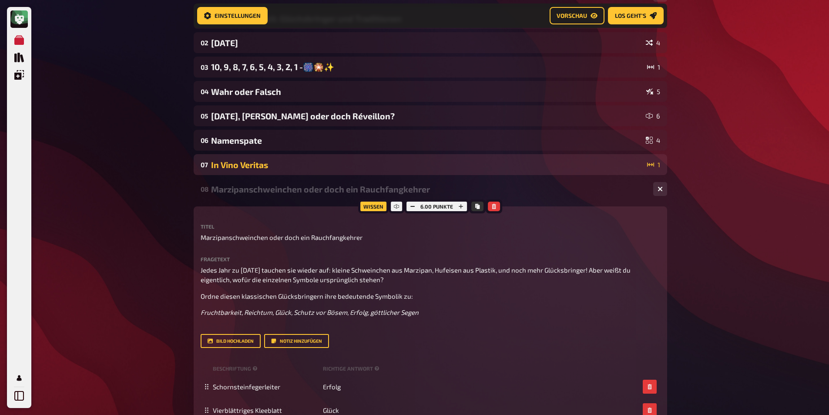
click at [238, 165] on div "In Vino Veritas" at bounding box center [427, 165] width 433 height 10
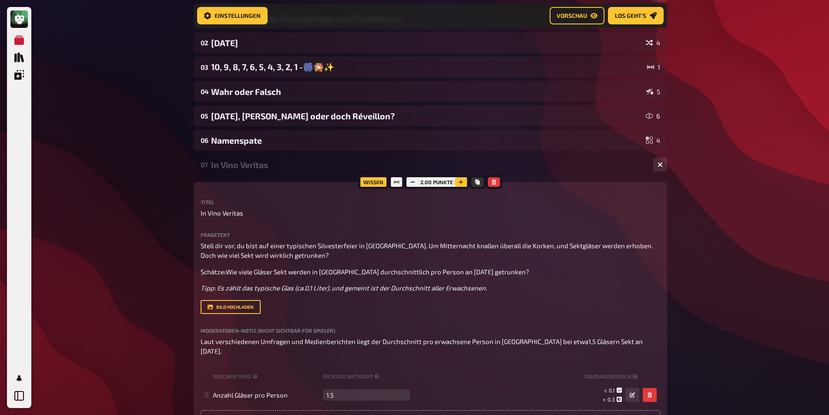
click at [462, 183] on icon "button" at bounding box center [460, 181] width 5 height 5
click at [410, 184] on icon "button" at bounding box center [412, 181] width 5 height 5
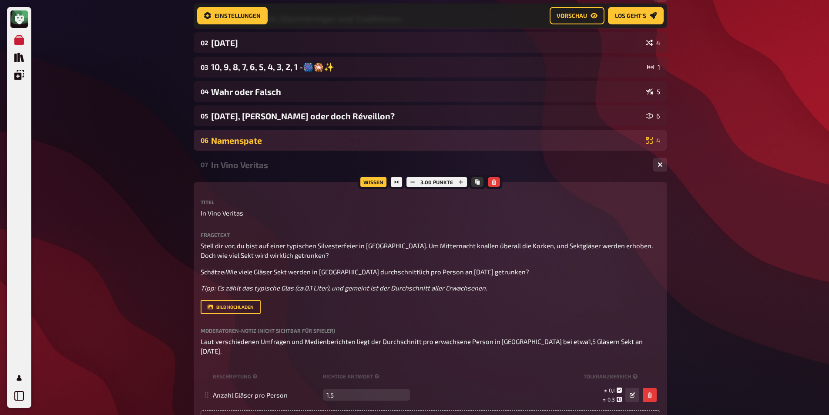
click at [243, 141] on div "Namenspate" at bounding box center [426, 140] width 431 height 10
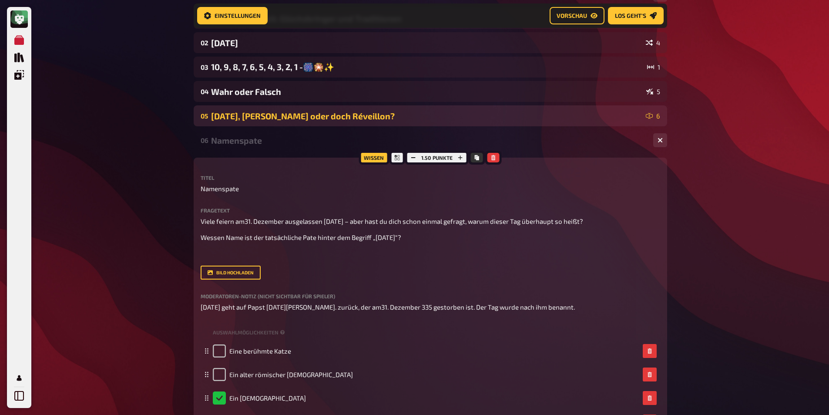
click at [245, 115] on div "[DATE], [PERSON_NAME] oder doch Réveillon?" at bounding box center [426, 116] width 431 height 10
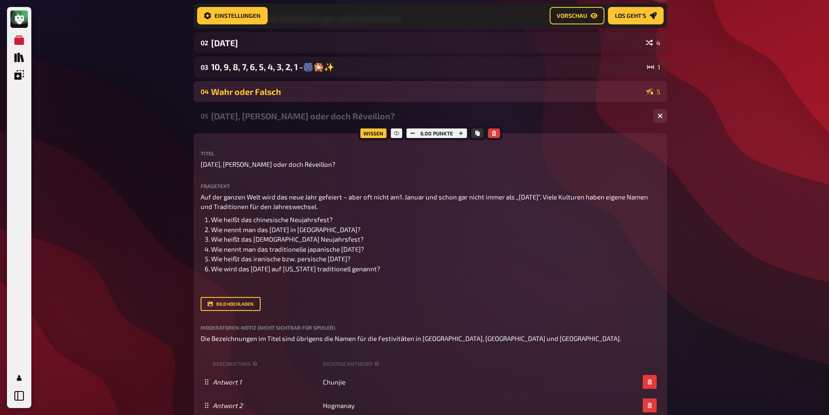
click at [241, 92] on div "Wahr oder Falsch" at bounding box center [427, 92] width 432 height 10
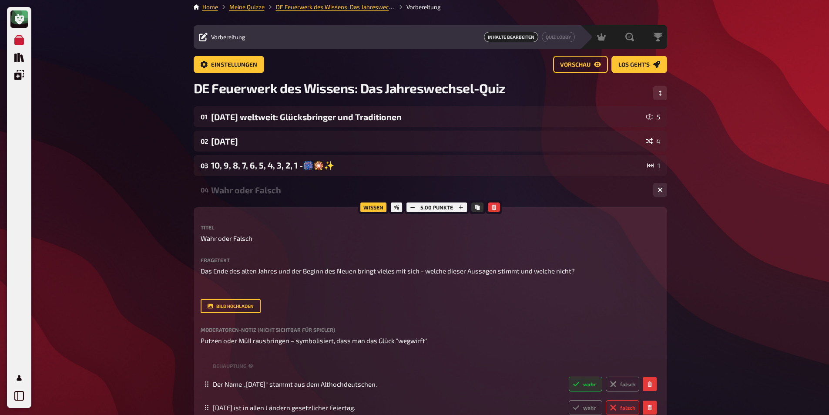
scroll to position [0, 0]
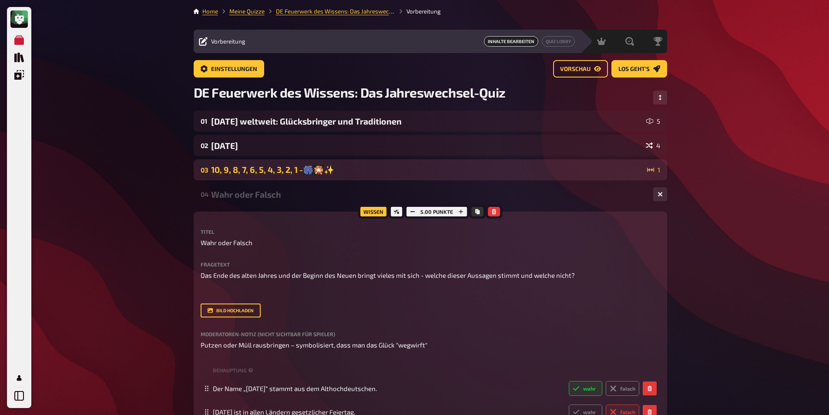
click at [259, 168] on div "10, 9, 8, 7, 6, 5, 4, 3, 2, 1 -🎆🎇✨" at bounding box center [427, 170] width 433 height 10
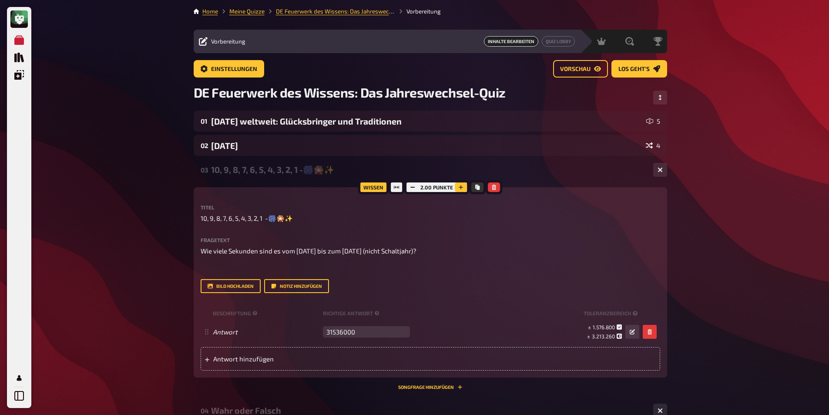
click at [461, 186] on icon "button" at bounding box center [460, 187] width 5 height 5
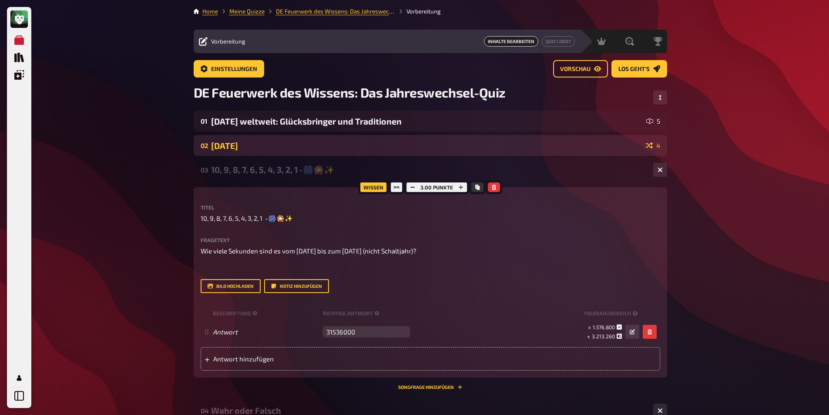
click at [259, 146] on div "[DATE]" at bounding box center [426, 146] width 431 height 10
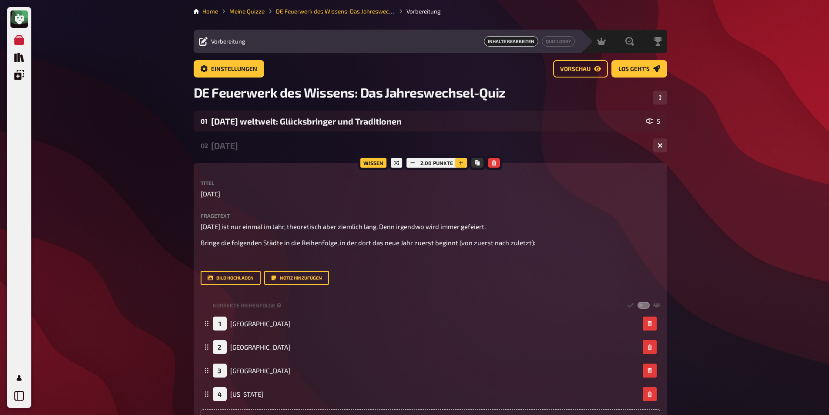
click at [464, 160] on button "button" at bounding box center [461, 163] width 12 height 10
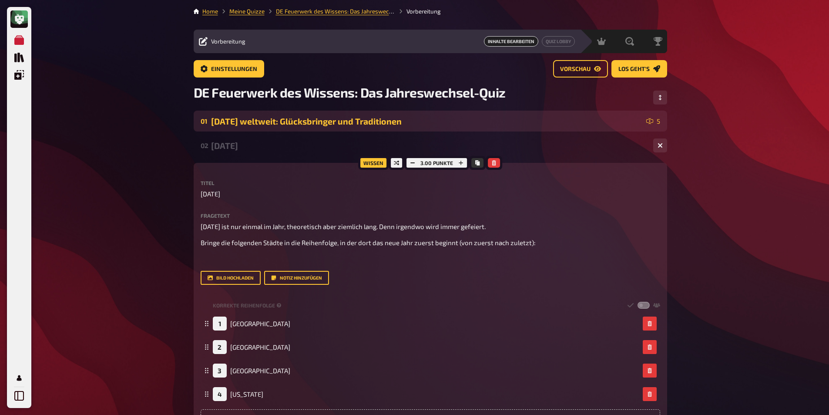
click at [311, 120] on div "[DATE] weltweit: Glücksbringer und Traditionen" at bounding box center [427, 121] width 432 height 10
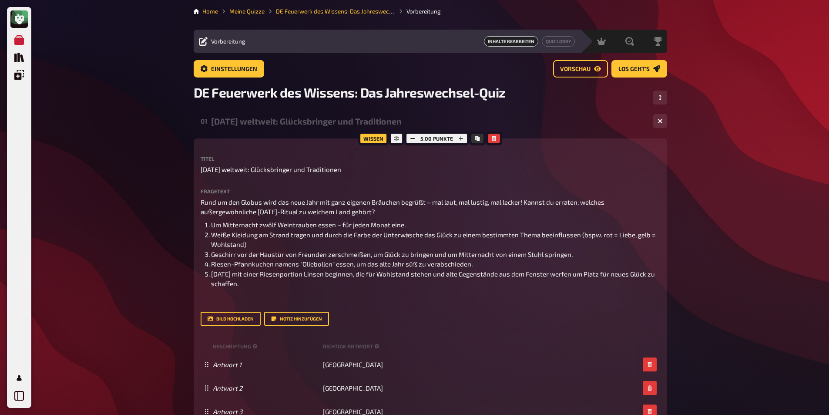
click at [659, 118] on button "button" at bounding box center [660, 121] width 14 height 14
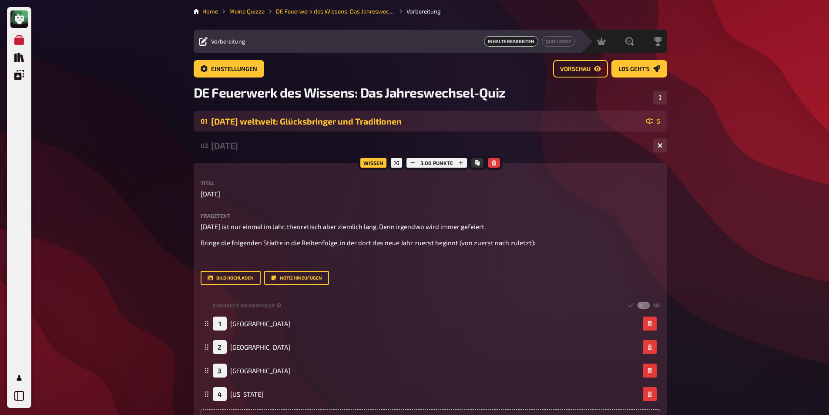
click at [661, 153] on div "02 [DATE] 4" at bounding box center [431, 145] width 474 height 21
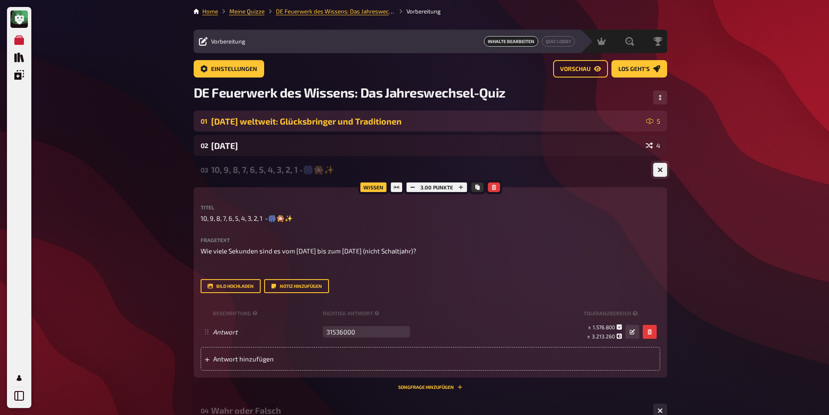
click at [659, 168] on icon "button" at bounding box center [660, 169] width 5 height 5
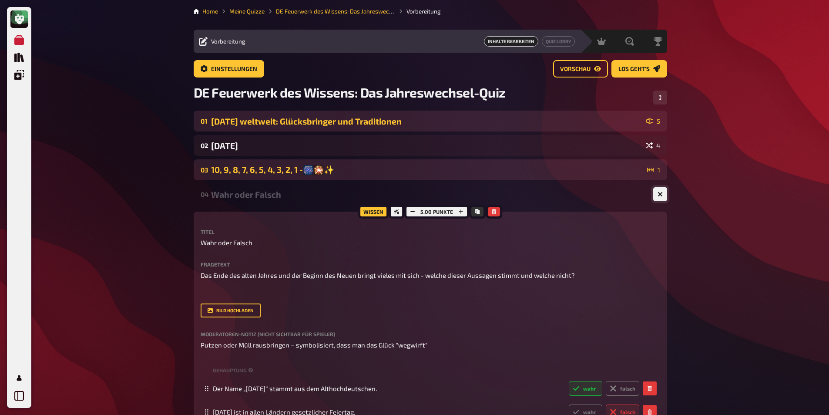
click at [663, 191] on button "button" at bounding box center [660, 194] width 14 height 14
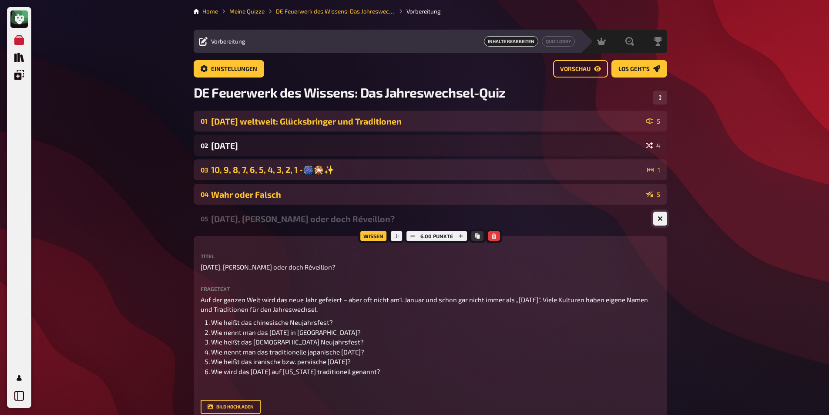
click at [659, 218] on icon "button" at bounding box center [660, 218] width 5 height 5
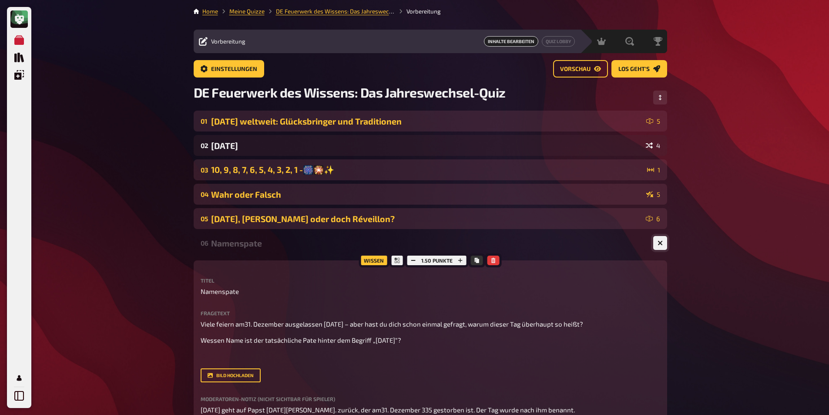
click at [658, 243] on icon "button" at bounding box center [660, 242] width 5 height 5
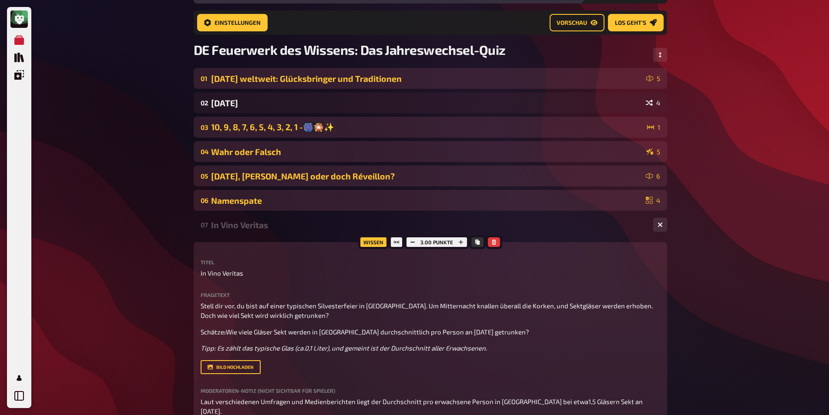
scroll to position [181, 0]
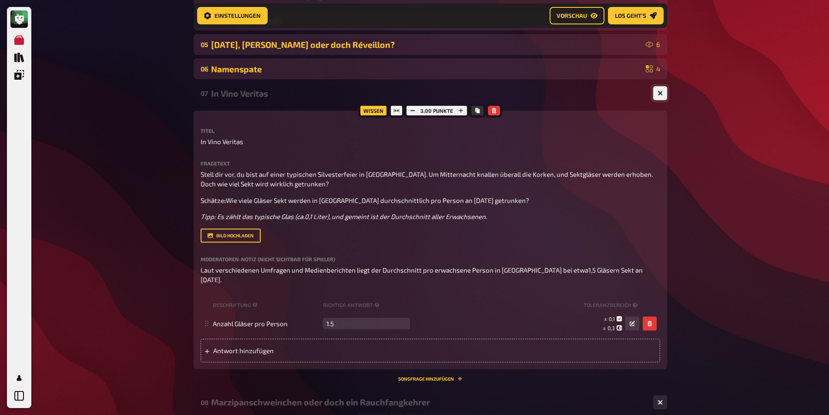
click at [663, 91] on button "button" at bounding box center [660, 93] width 14 height 14
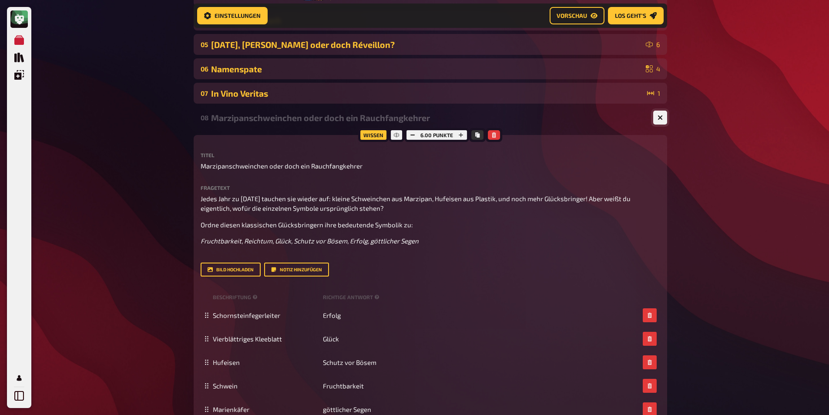
click at [662, 117] on icon "button" at bounding box center [660, 118] width 8 height 8
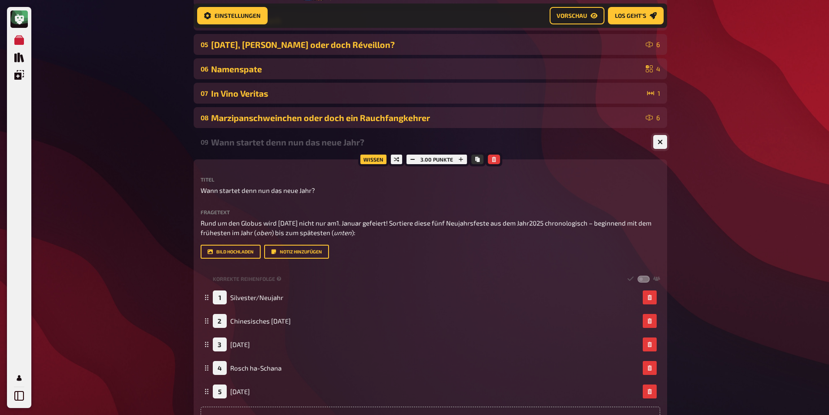
click at [662, 138] on button "button" at bounding box center [660, 142] width 14 height 14
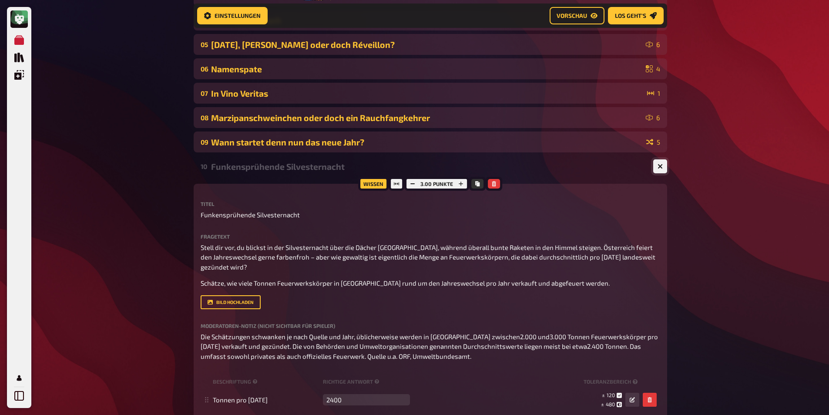
click at [656, 167] on button "button" at bounding box center [660, 166] width 14 height 14
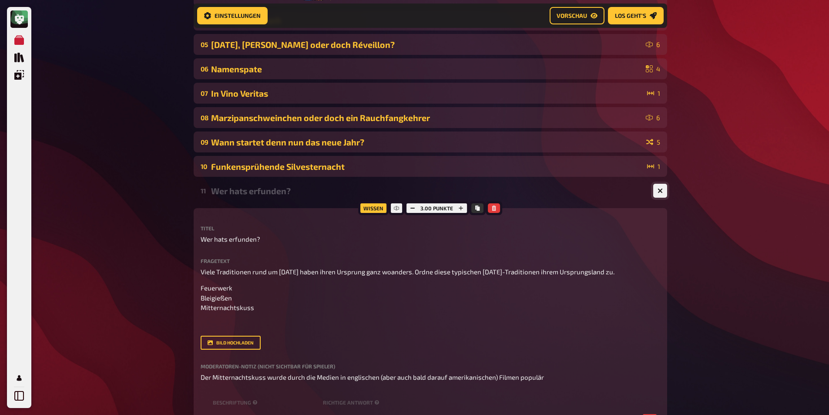
click at [659, 192] on icon "button" at bounding box center [660, 190] width 5 height 5
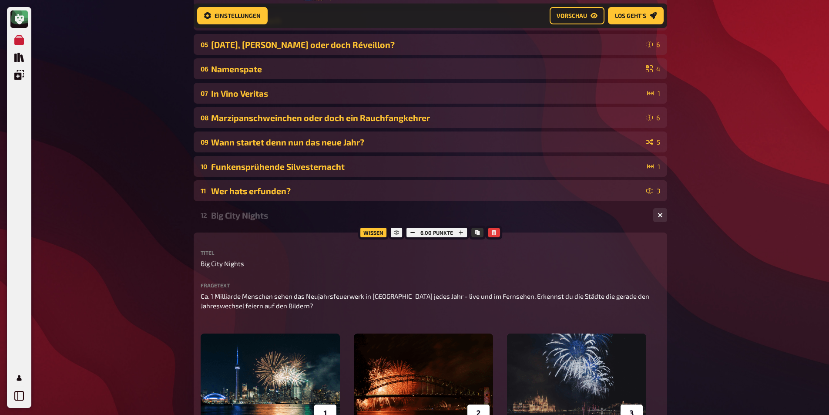
click at [662, 215] on icon "button" at bounding box center [660, 214] width 5 height 5
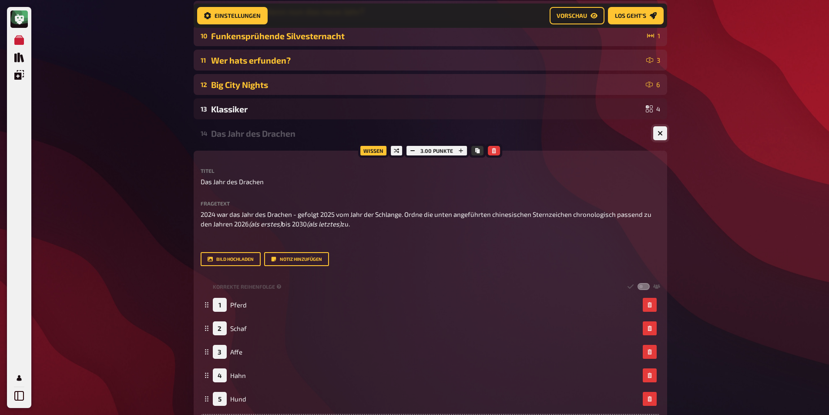
click at [655, 135] on button "button" at bounding box center [660, 133] width 14 height 14
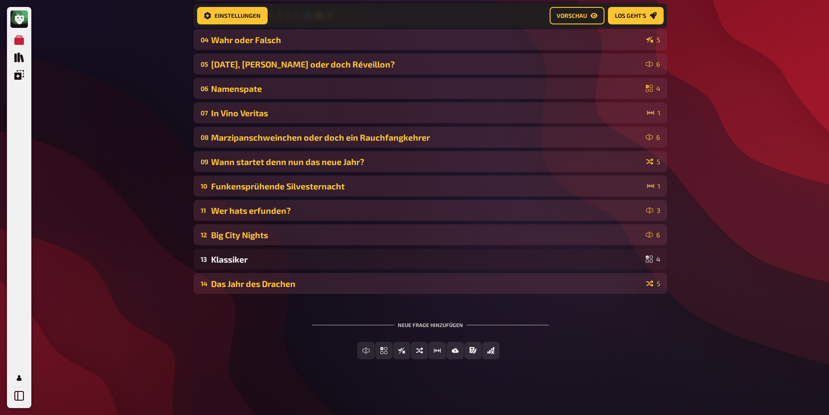
scroll to position [161, 0]
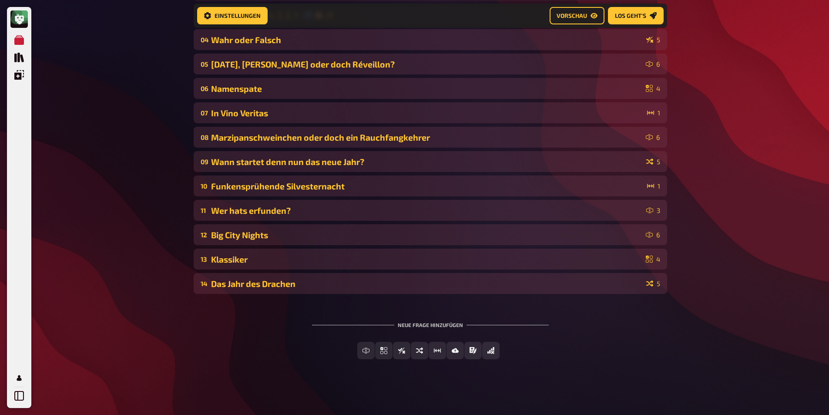
drag, startPoint x: 198, startPoint y: 232, endPoint x: 204, endPoint y: 256, distance: 25.2
click at [204, 256] on div "01 [DATE] weltweit: Glücksbringer und Traditionen 5 02 [DATE] 4 03 10, 9, 8, 7,…" at bounding box center [431, 125] width 474 height 338
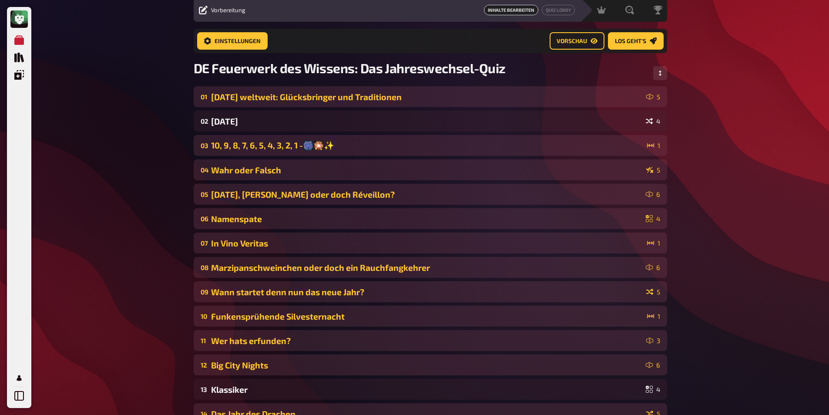
scroll to position [31, 0]
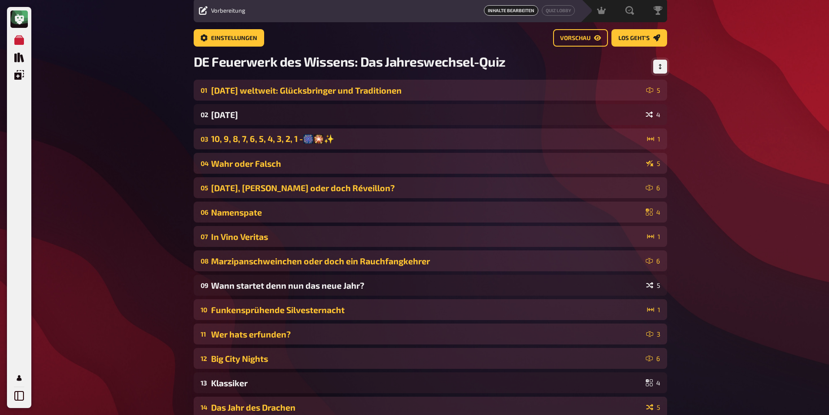
click at [661, 66] on icon "Reihenfolge anpassen" at bounding box center [660, 66] width 5 height 5
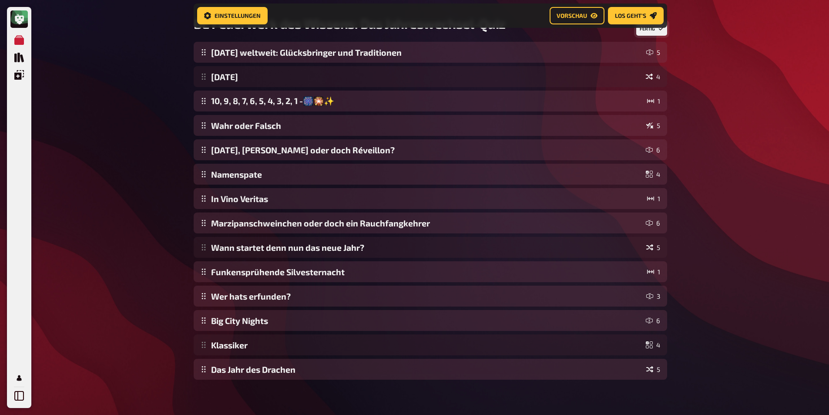
scroll to position [82, 0]
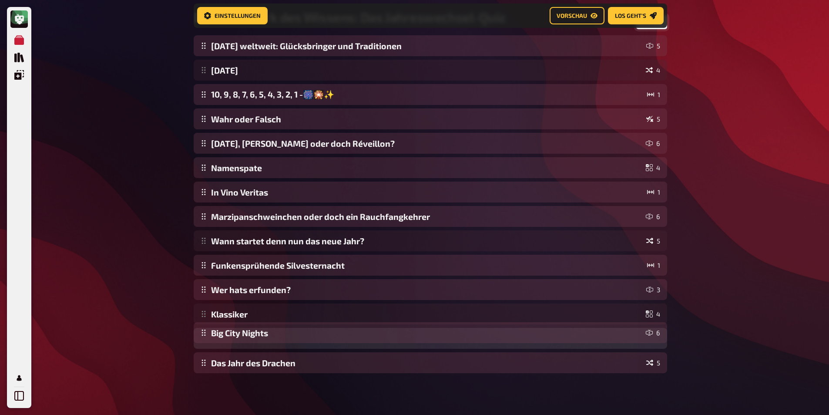
drag, startPoint x: 203, startPoint y: 316, endPoint x: 212, endPoint y: 328, distance: 15.0
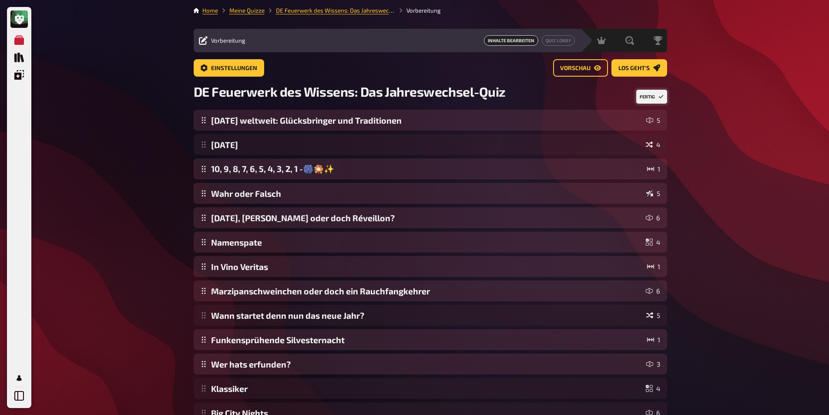
scroll to position [0, 0]
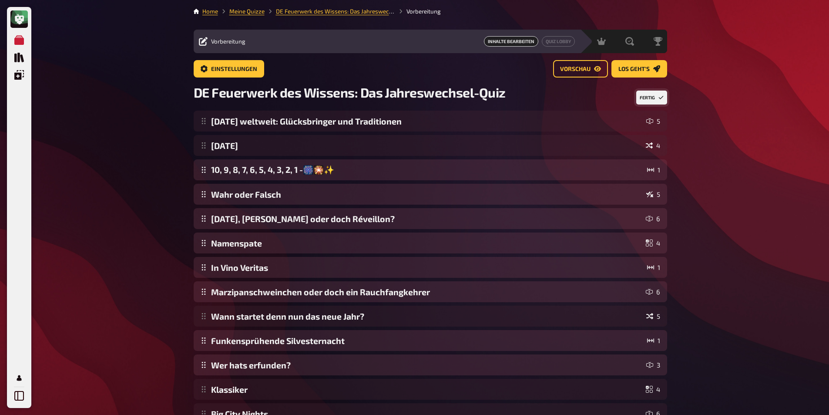
click at [650, 97] on button "Fertig" at bounding box center [651, 98] width 31 height 14
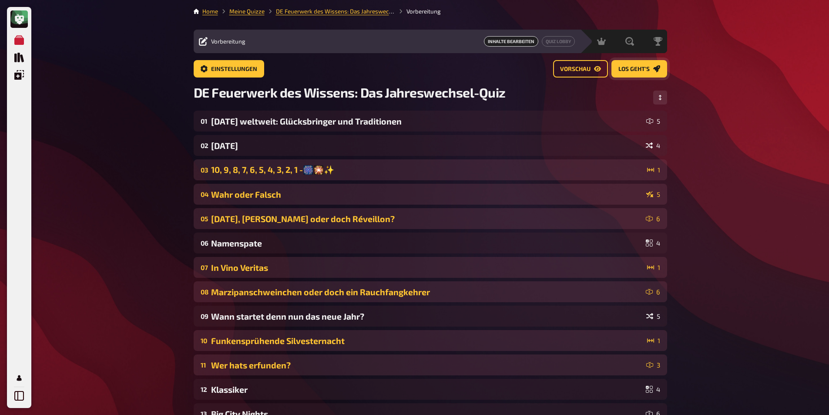
click at [625, 64] on button "Los geht's" at bounding box center [640, 68] width 56 height 17
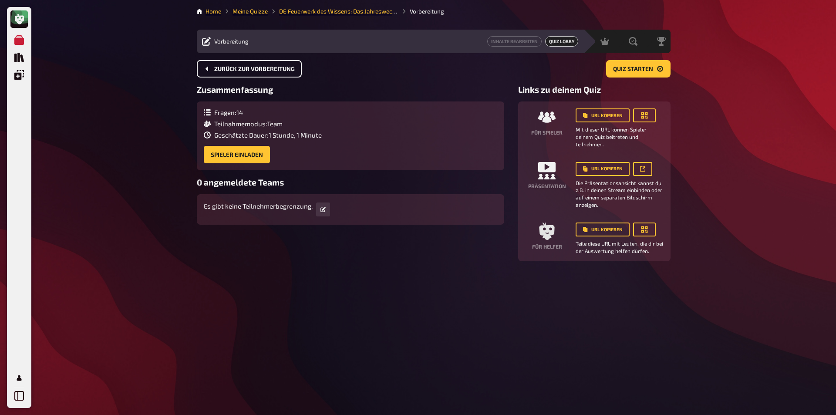
click at [199, 66] on button "Zurück zur Vorbereitung" at bounding box center [249, 68] width 105 height 17
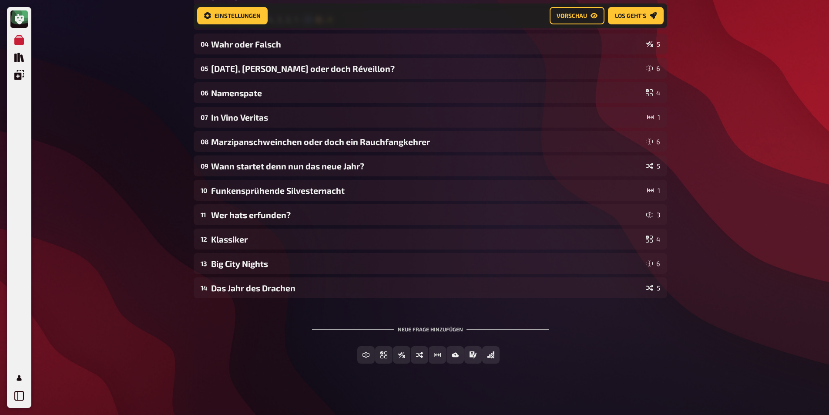
scroll to position [161, 0]
